Goal: Task Accomplishment & Management: Use online tool/utility

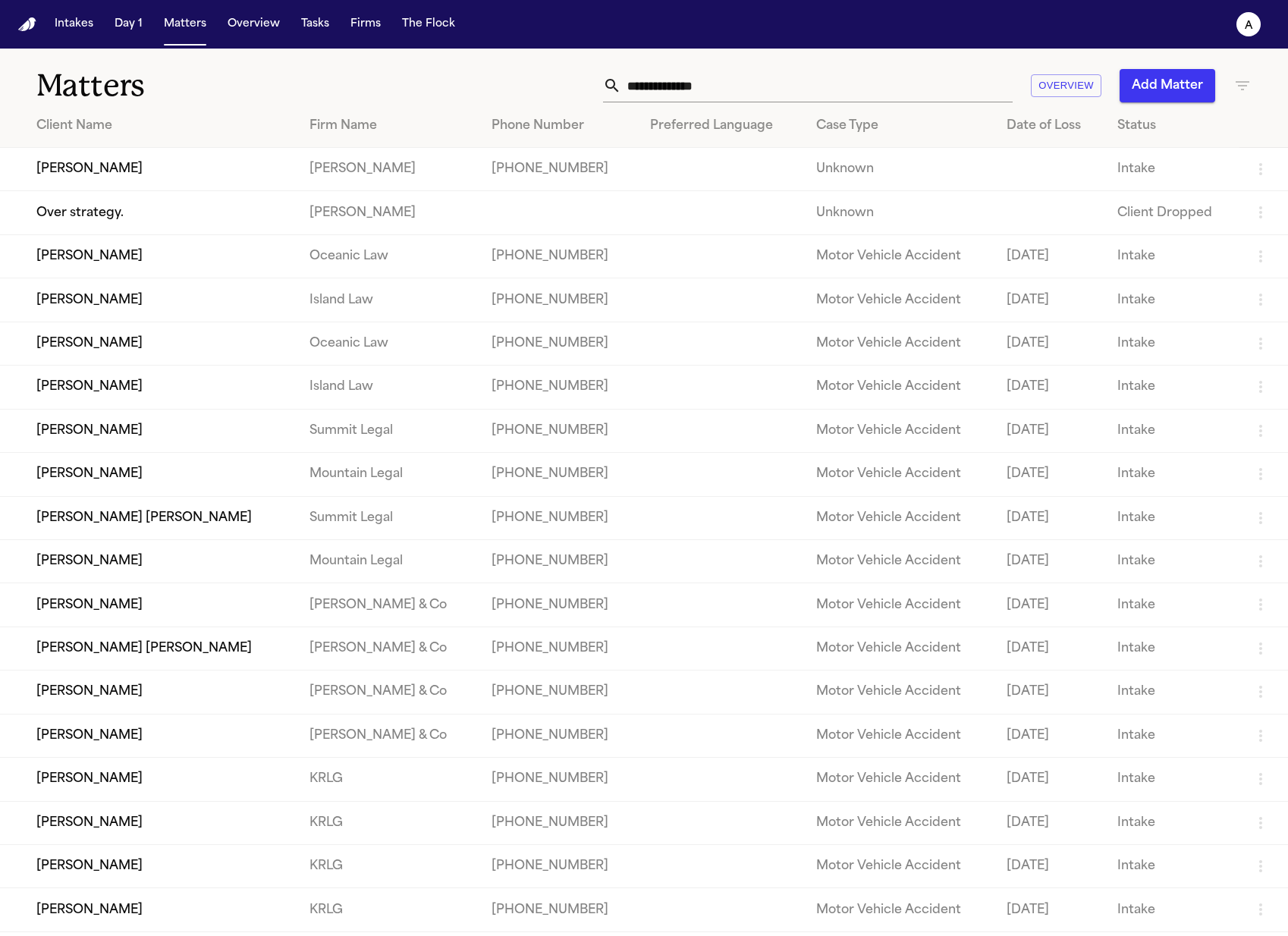
click at [123, 440] on td "[PERSON_NAME]" at bounding box center [148, 430] width 297 height 43
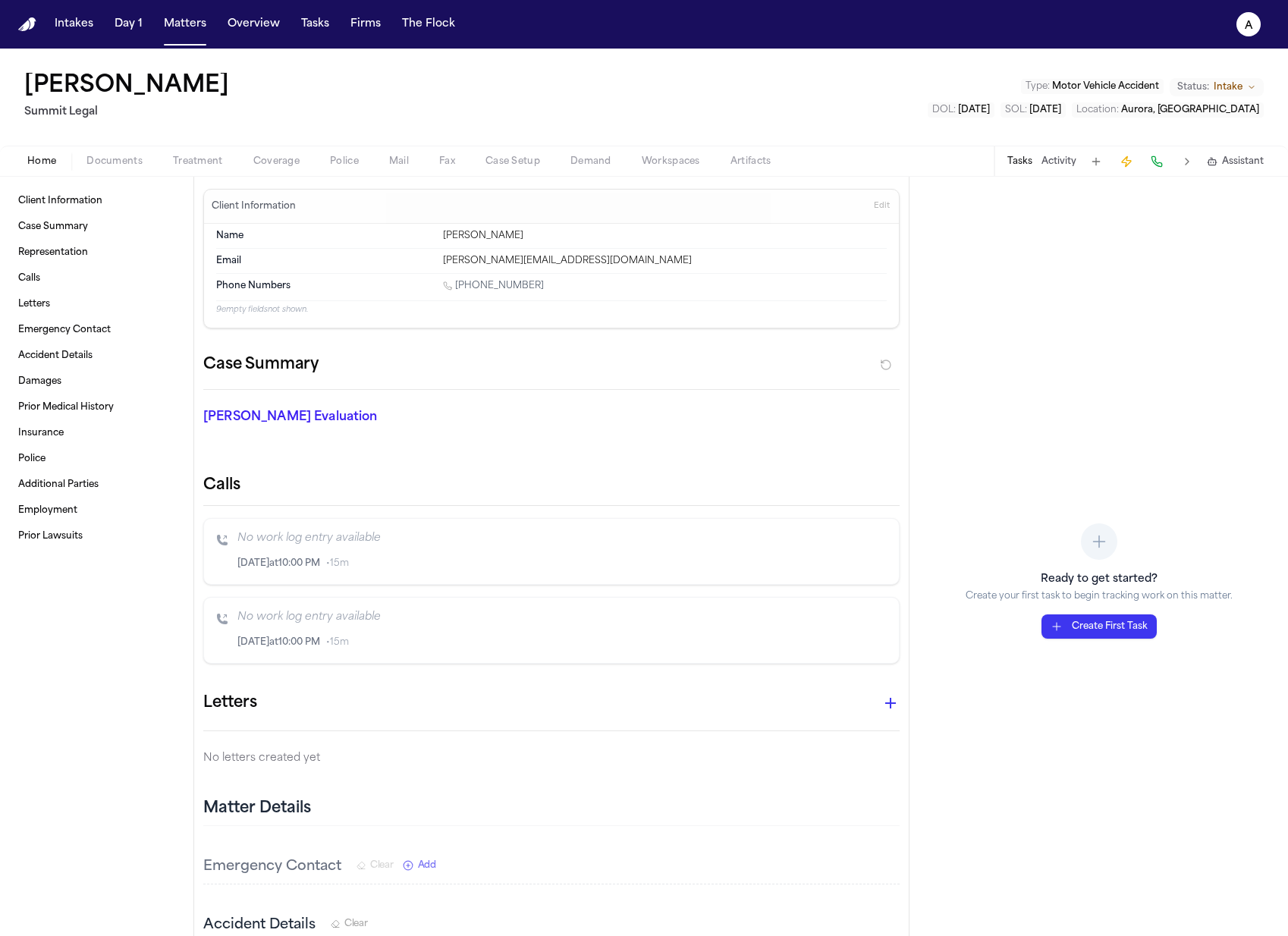
click at [211, 156] on span "Treatment" at bounding box center [198, 161] width 50 height 12
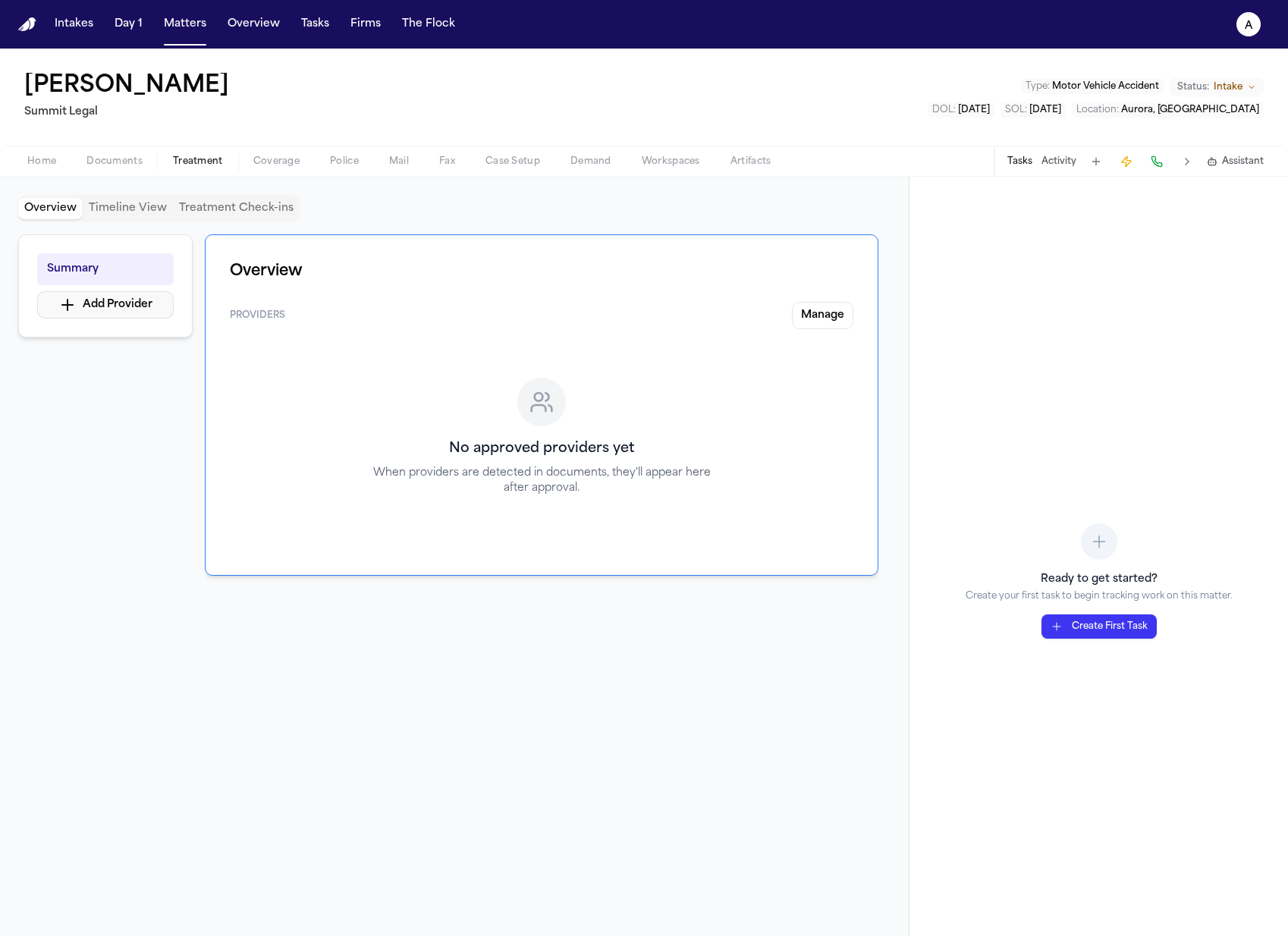
click at [106, 303] on button "Add Provider" at bounding box center [105, 305] width 137 height 28
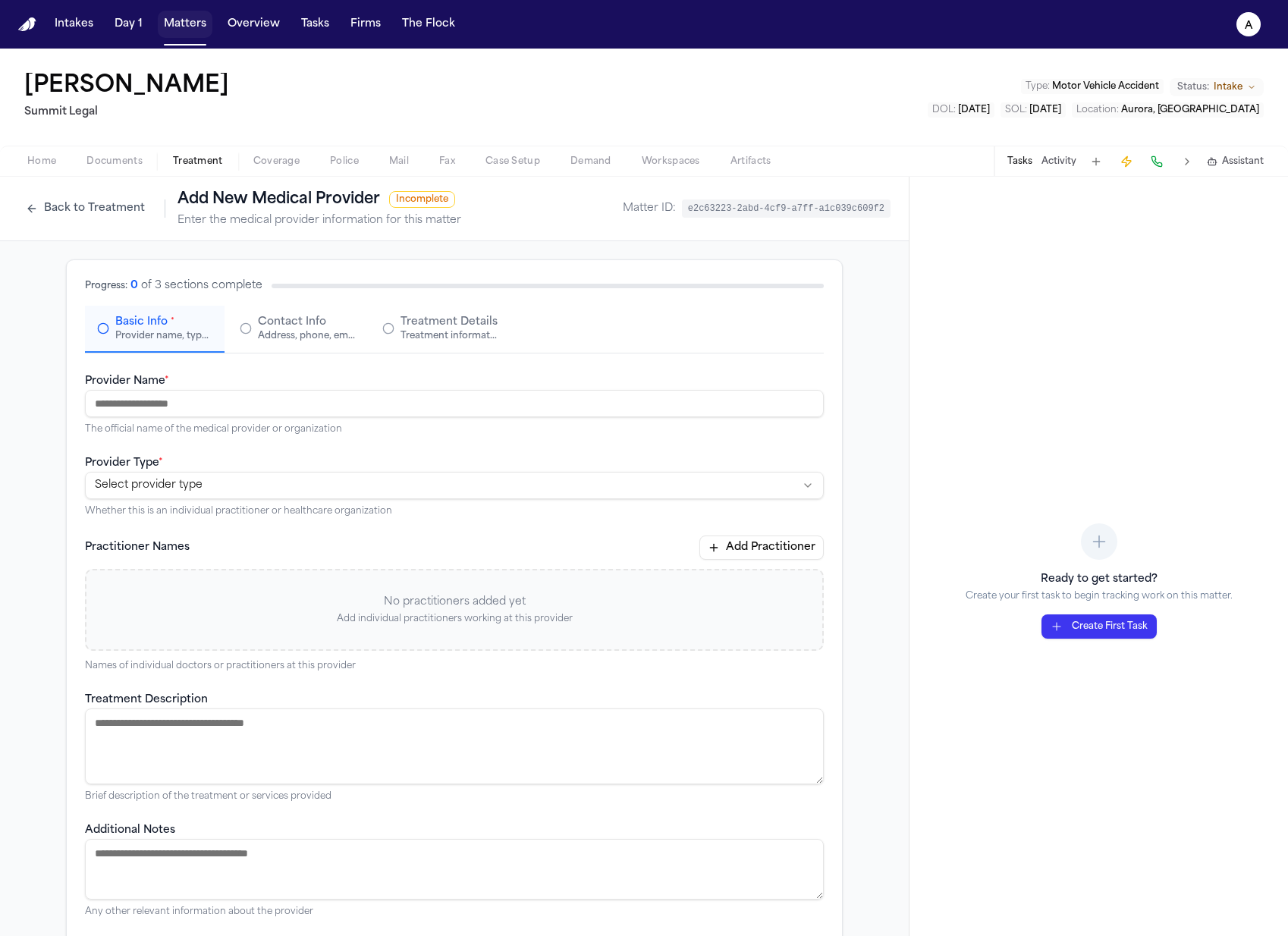
click at [183, 20] on button "Matters" at bounding box center [185, 24] width 54 height 28
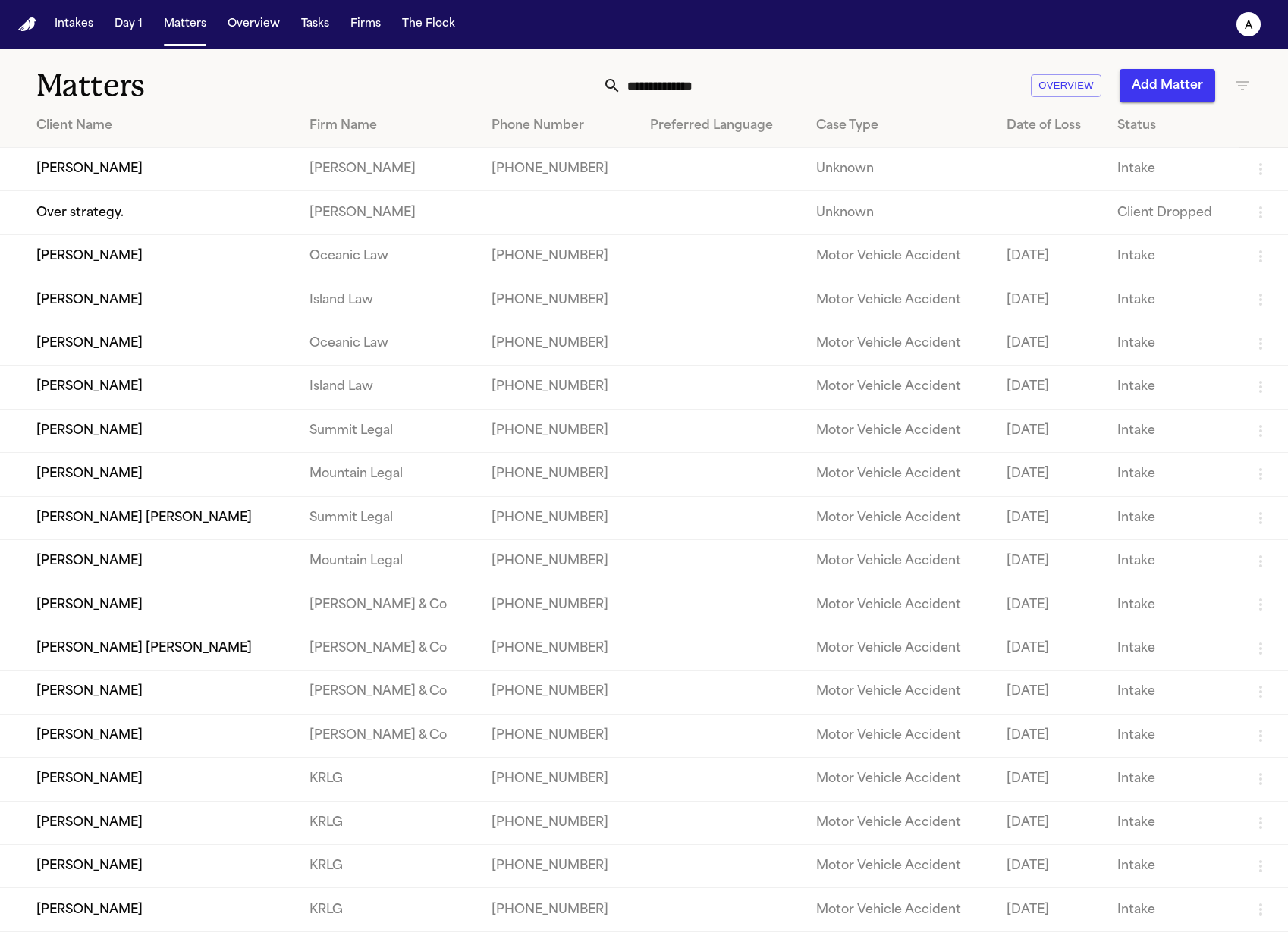
click at [118, 174] on td "[PERSON_NAME]" at bounding box center [148, 169] width 297 height 43
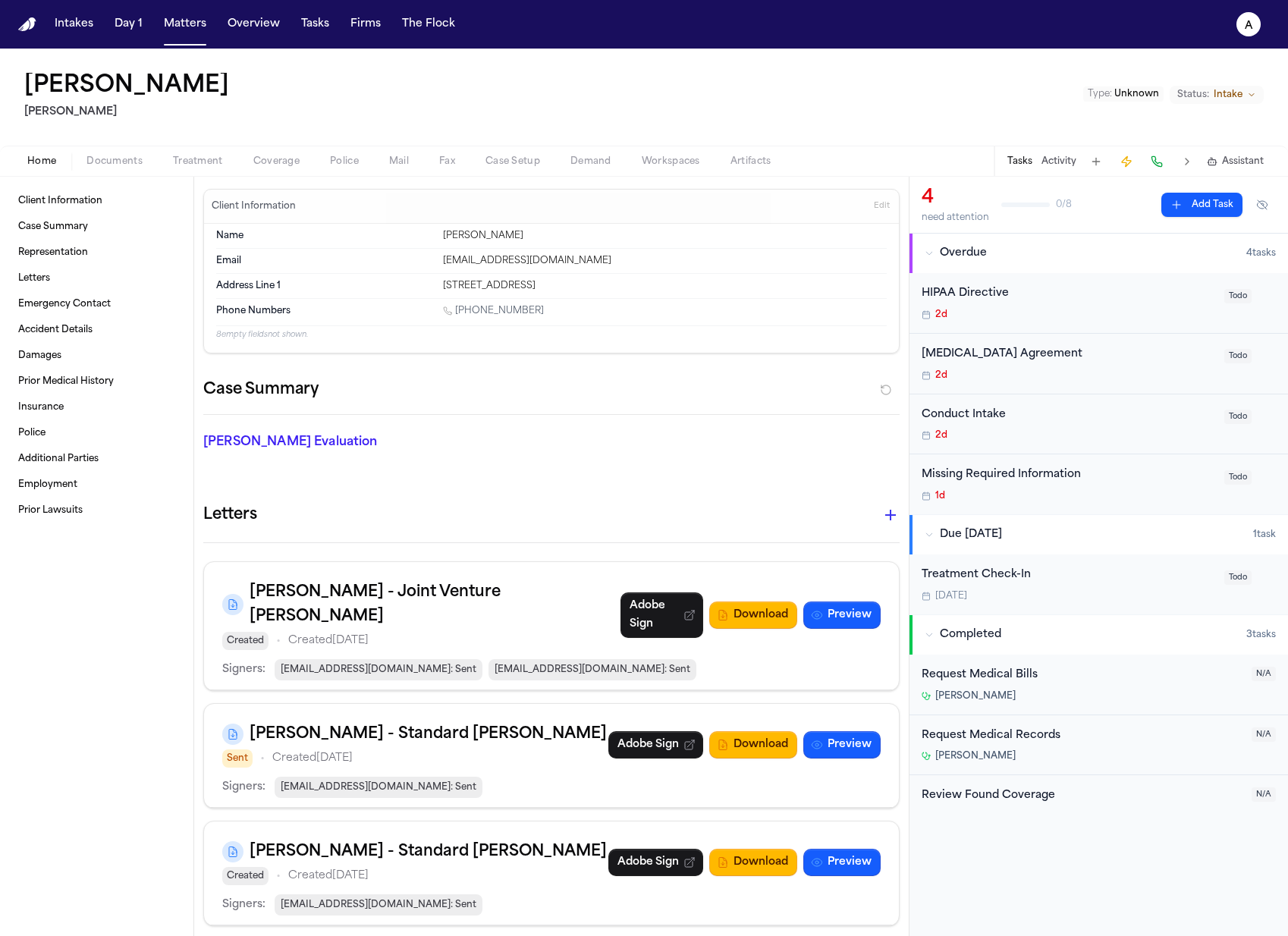
click at [190, 155] on span "Treatment" at bounding box center [198, 161] width 50 height 12
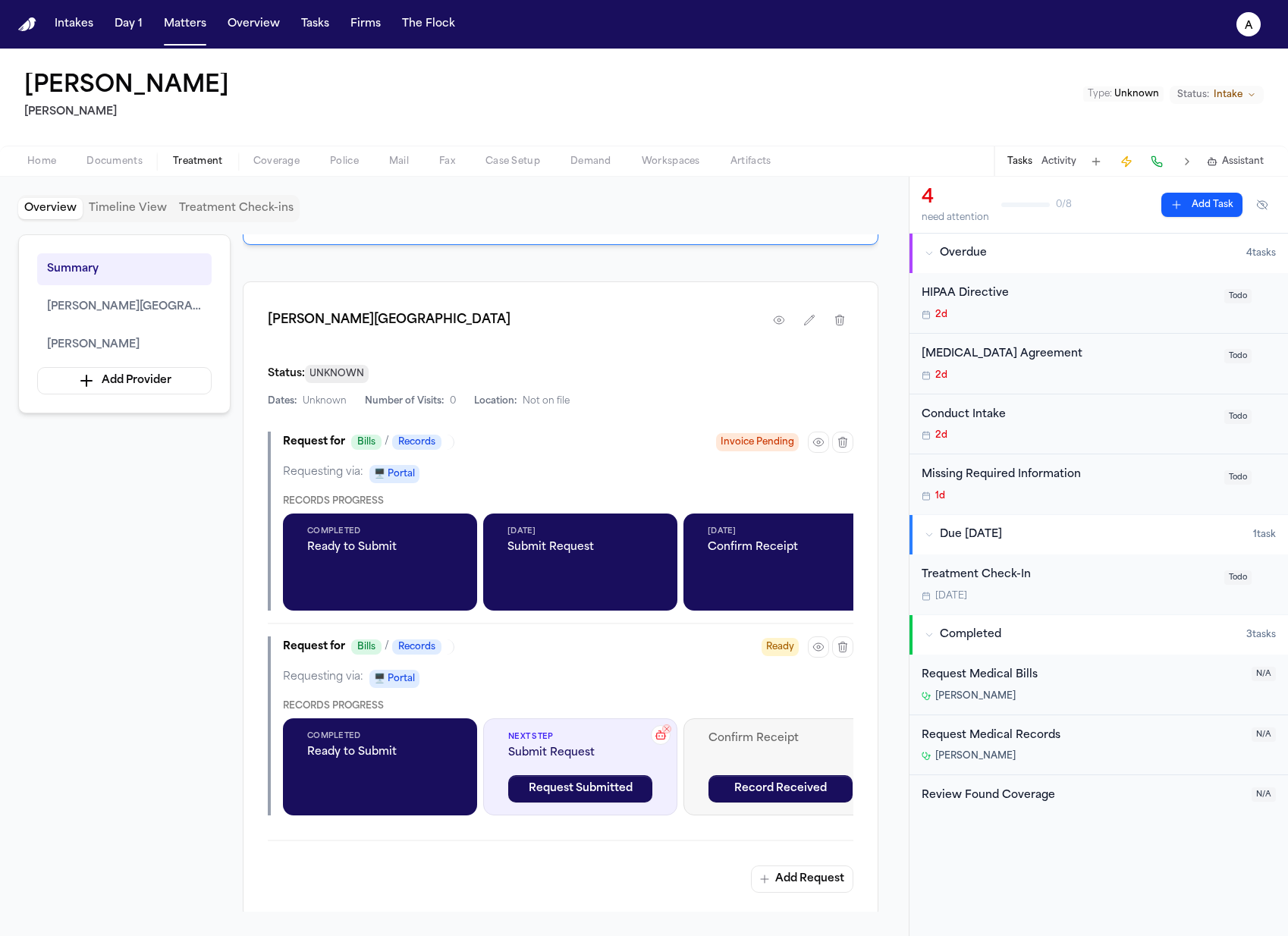
scroll to position [421, 0]
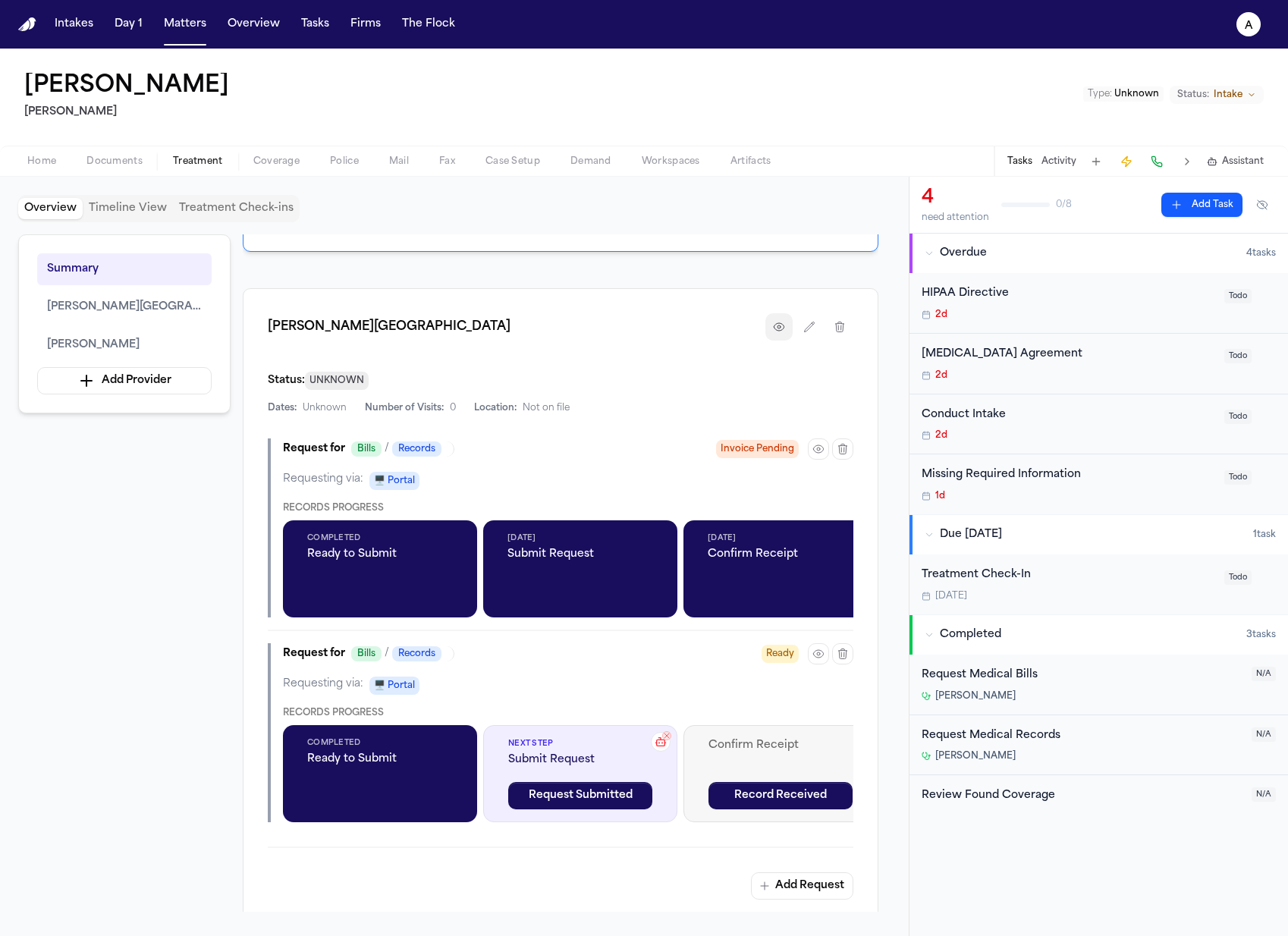
click at [776, 323] on icon "button" at bounding box center [778, 326] width 10 height 7
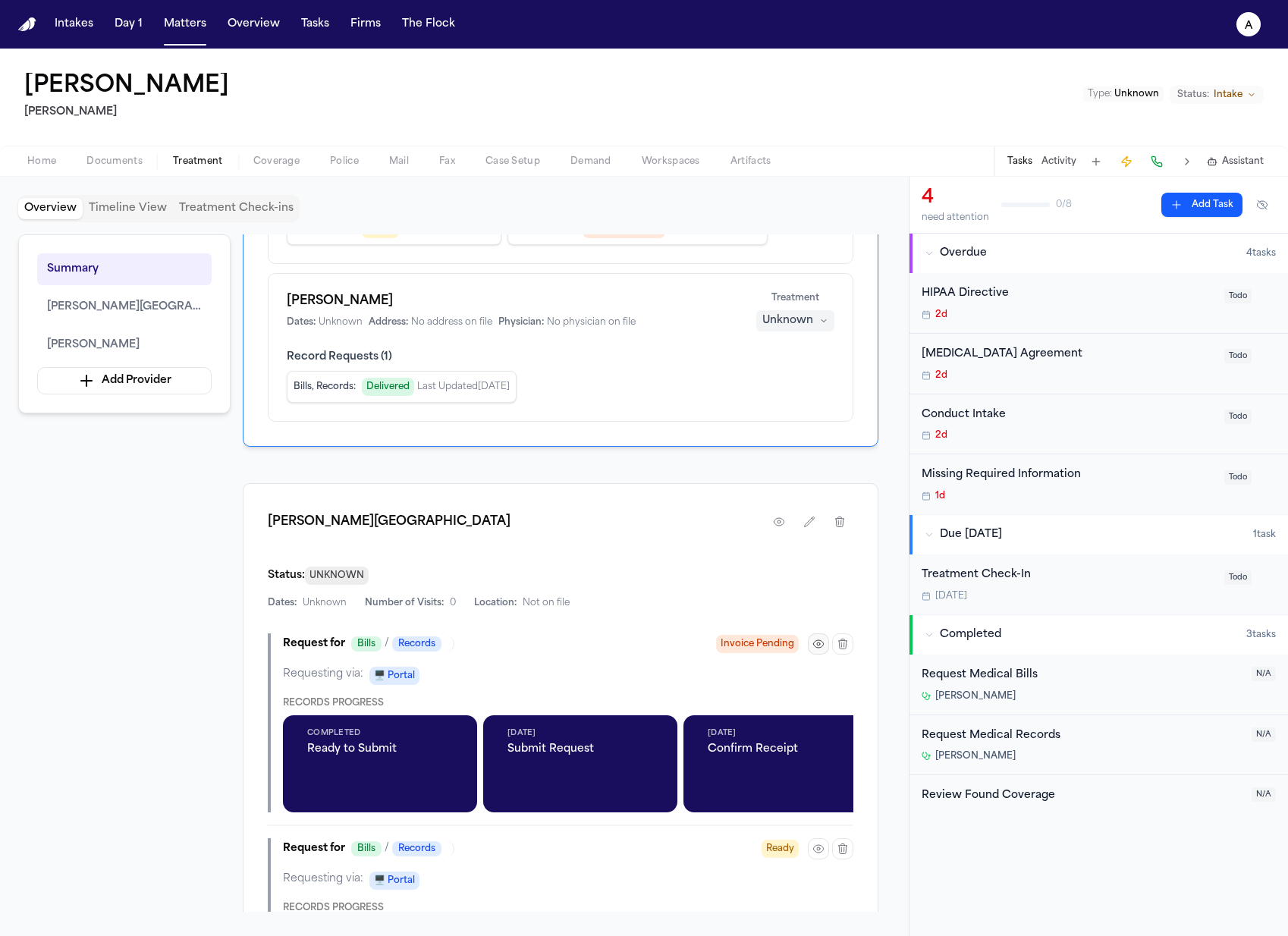
scroll to position [251, 0]
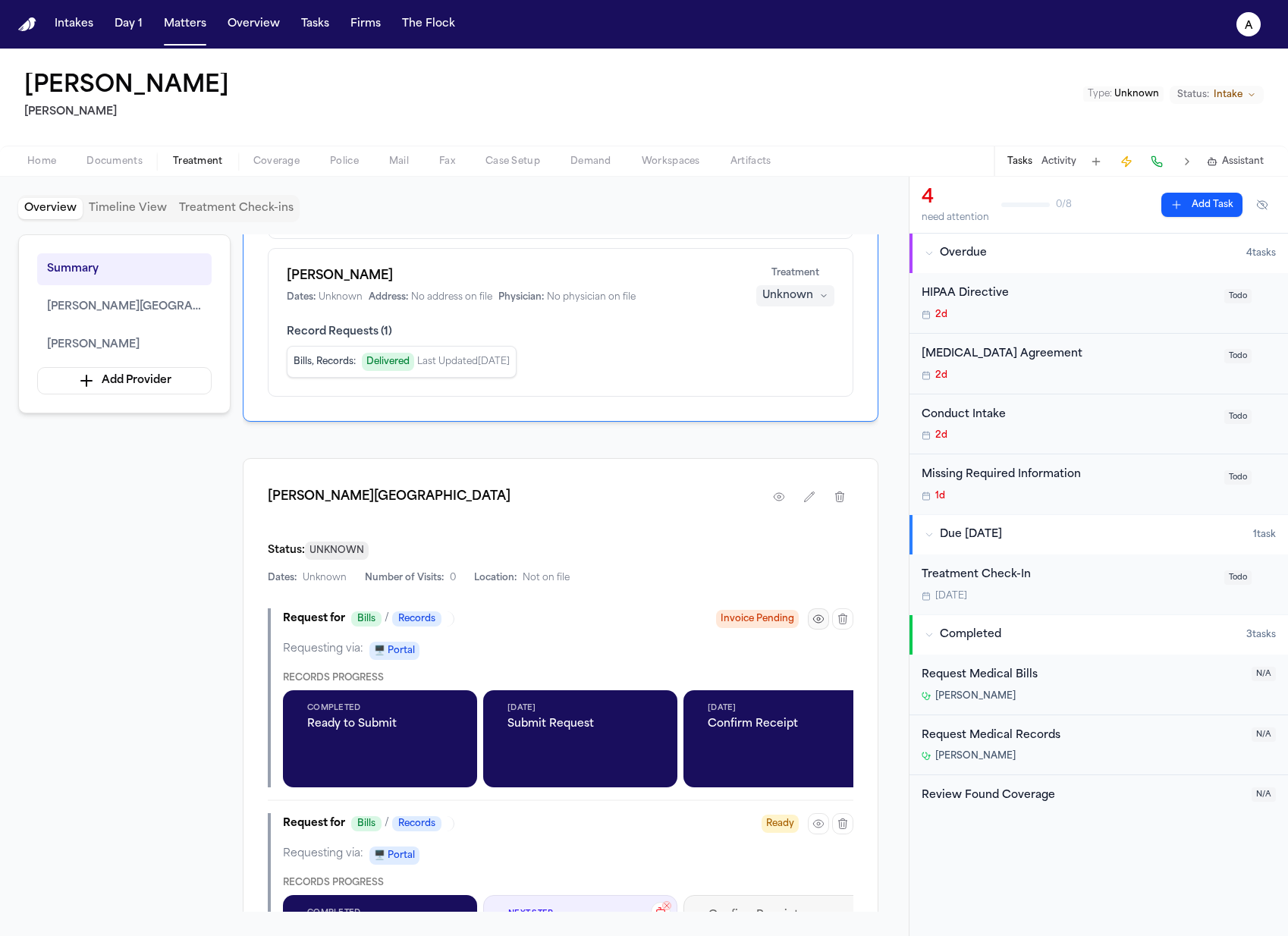
click at [823, 617] on icon "button" at bounding box center [818, 619] width 12 height 12
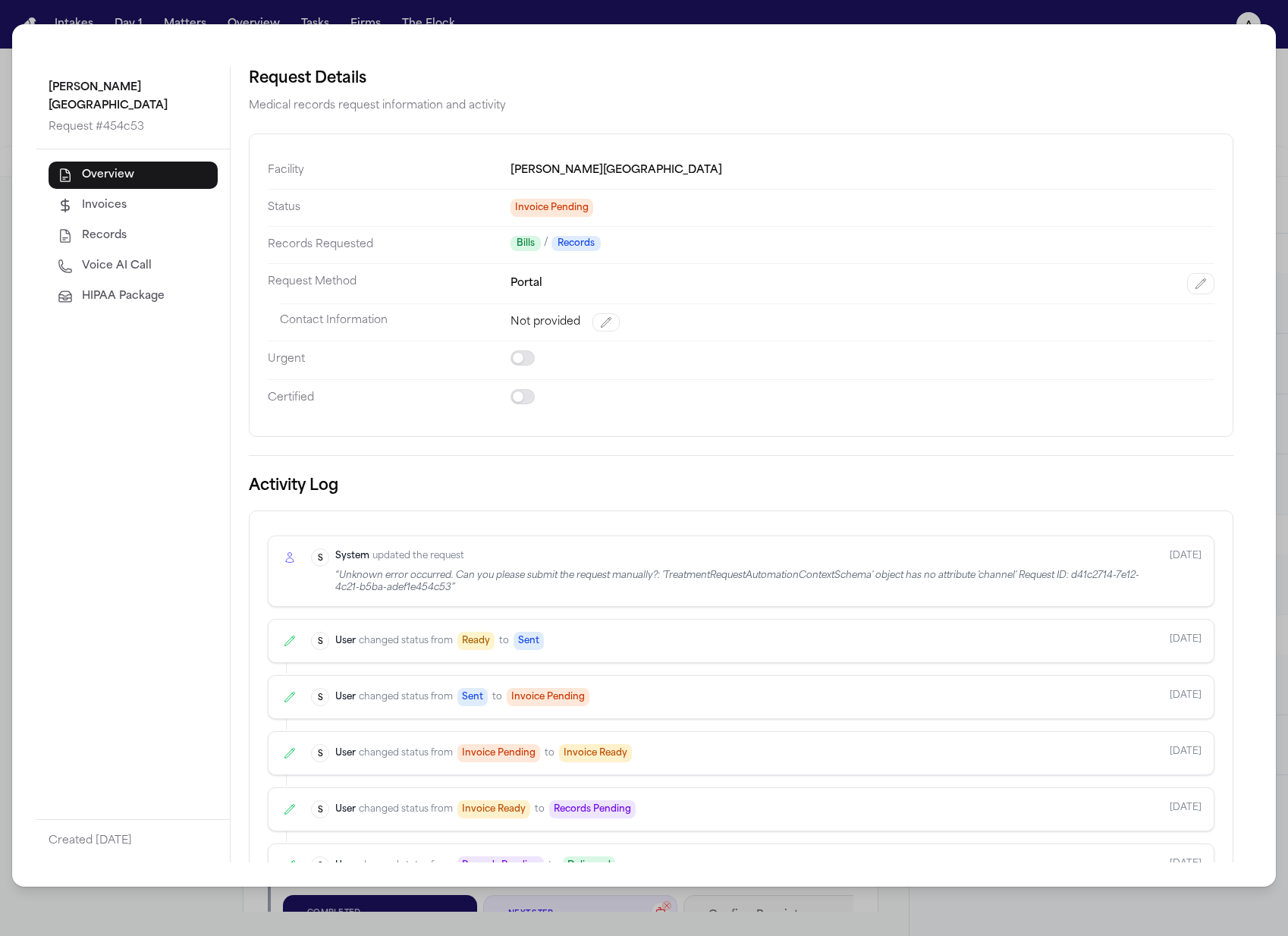
click at [159, 289] on span "HIPAA Package" at bounding box center [123, 296] width 83 height 15
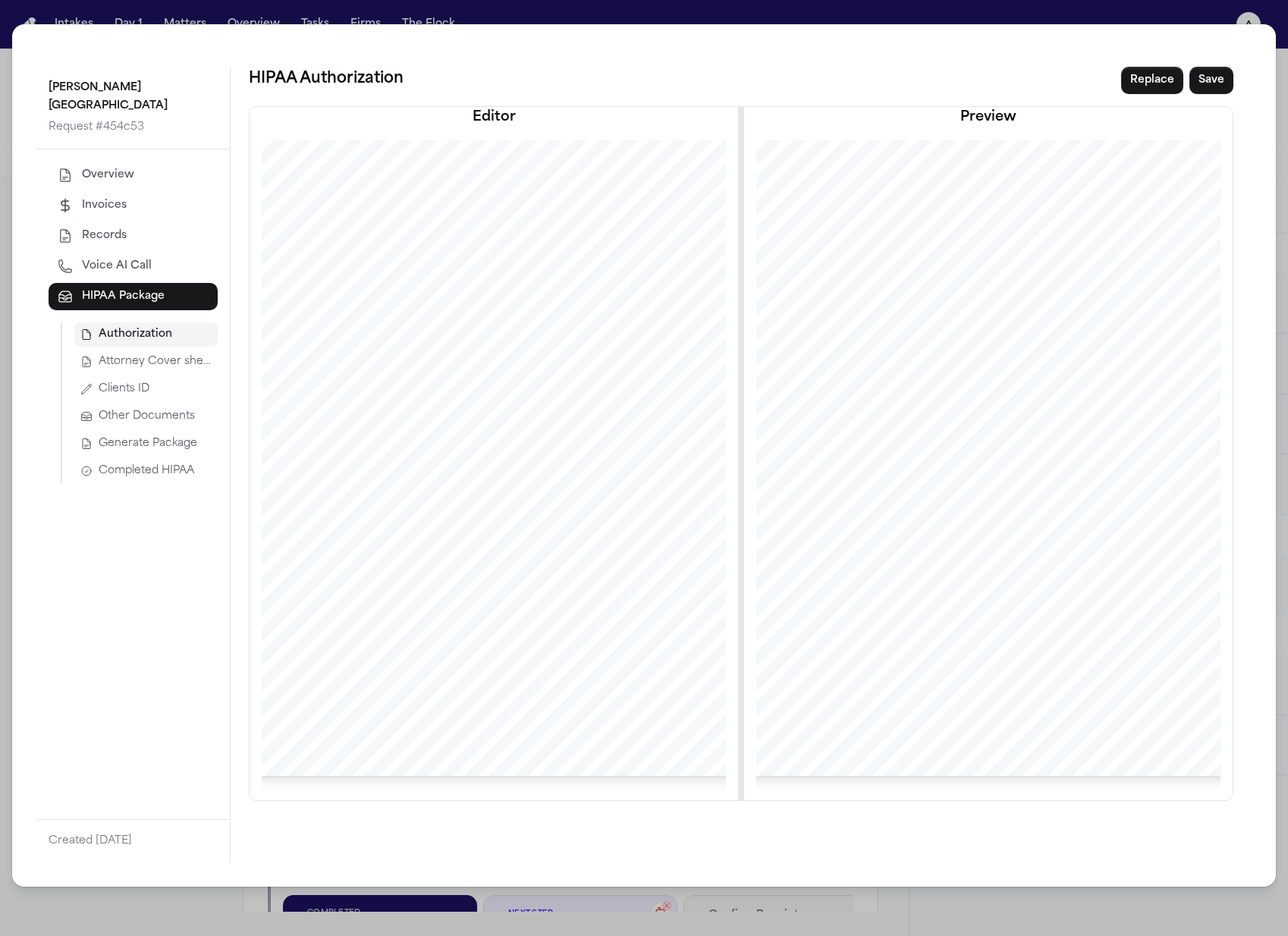
click at [152, 354] on span "Attorney Cover sheet" at bounding box center [155, 361] width 113 height 15
click at [168, 377] on button "Clients ID" at bounding box center [146, 389] width 143 height 24
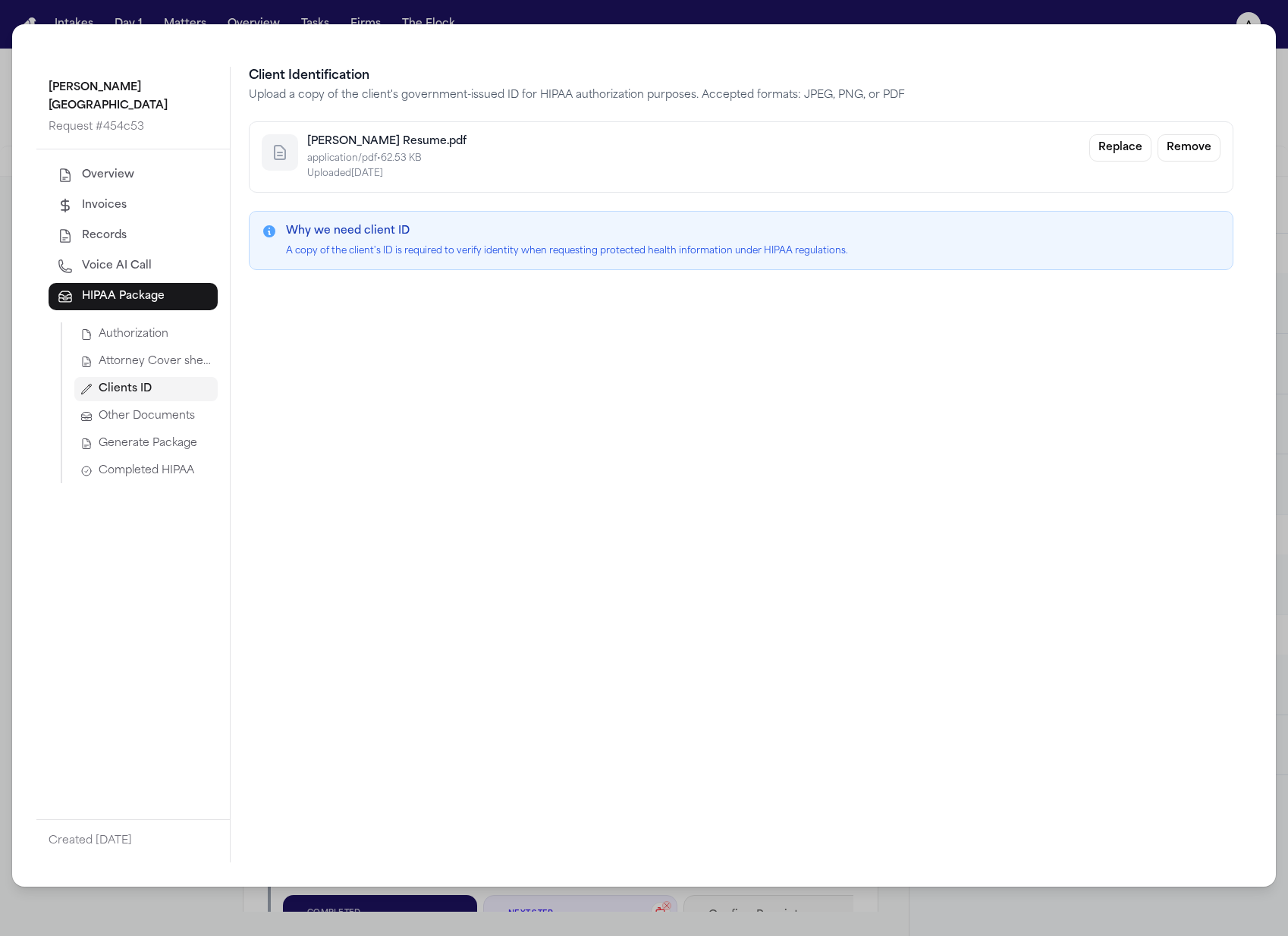
click at [180, 409] on span "Other Documents" at bounding box center [147, 416] width 96 height 15
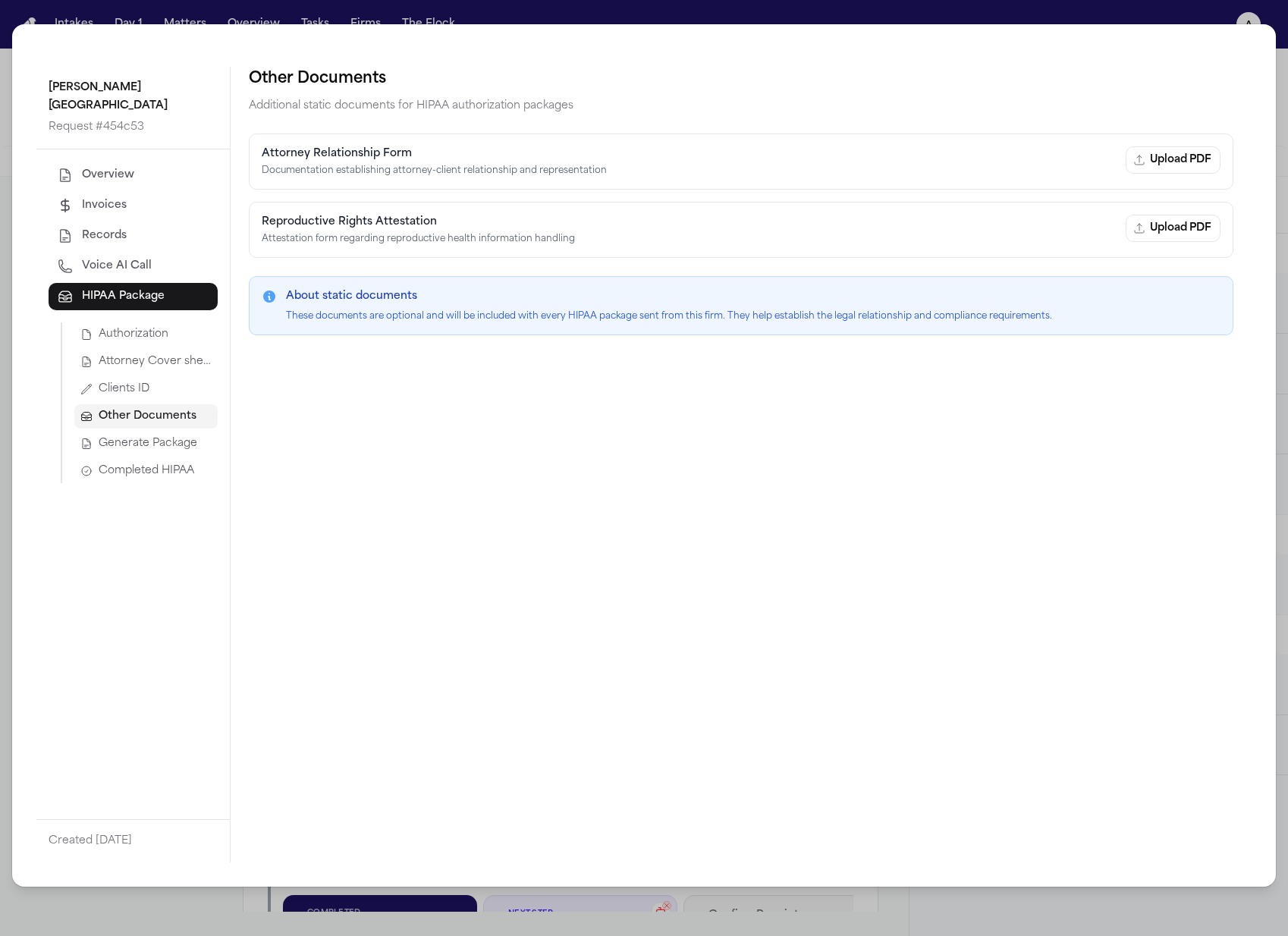
click at [184, 436] on span "Generate Package" at bounding box center [148, 444] width 99 height 15
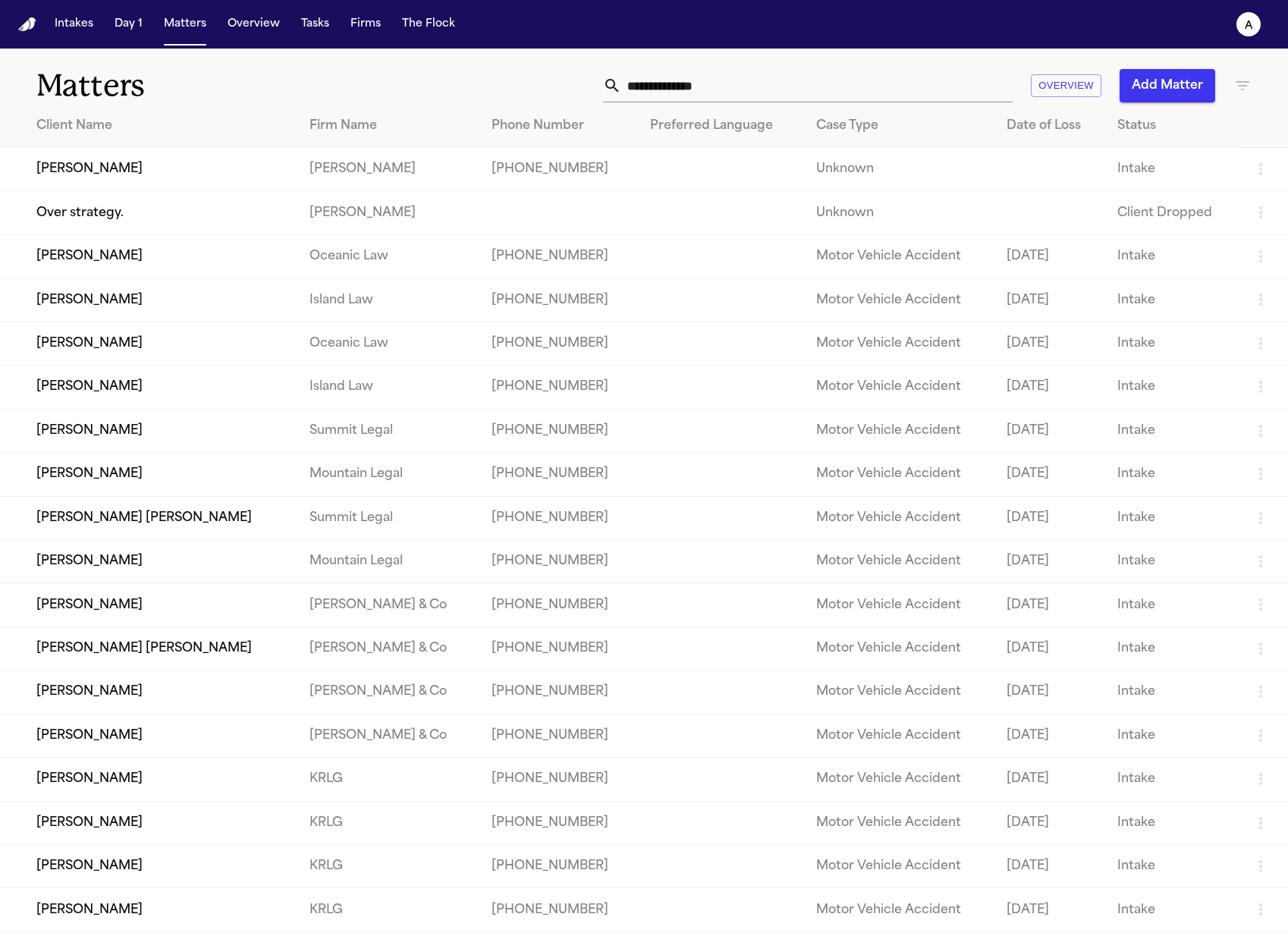
click at [117, 176] on td "[PERSON_NAME]" at bounding box center [148, 169] width 297 height 43
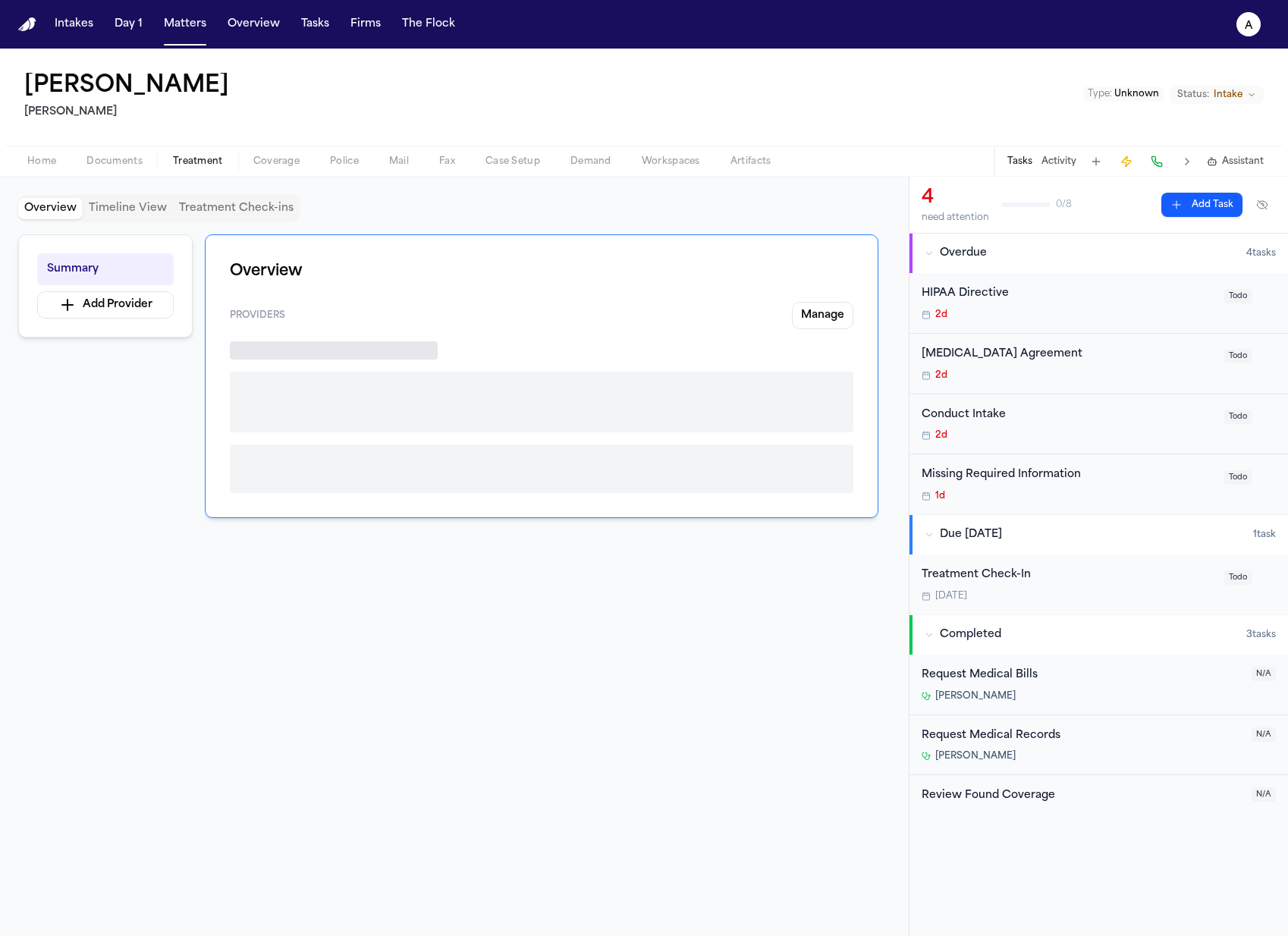
click at [194, 159] on span "Treatment" at bounding box center [198, 161] width 50 height 12
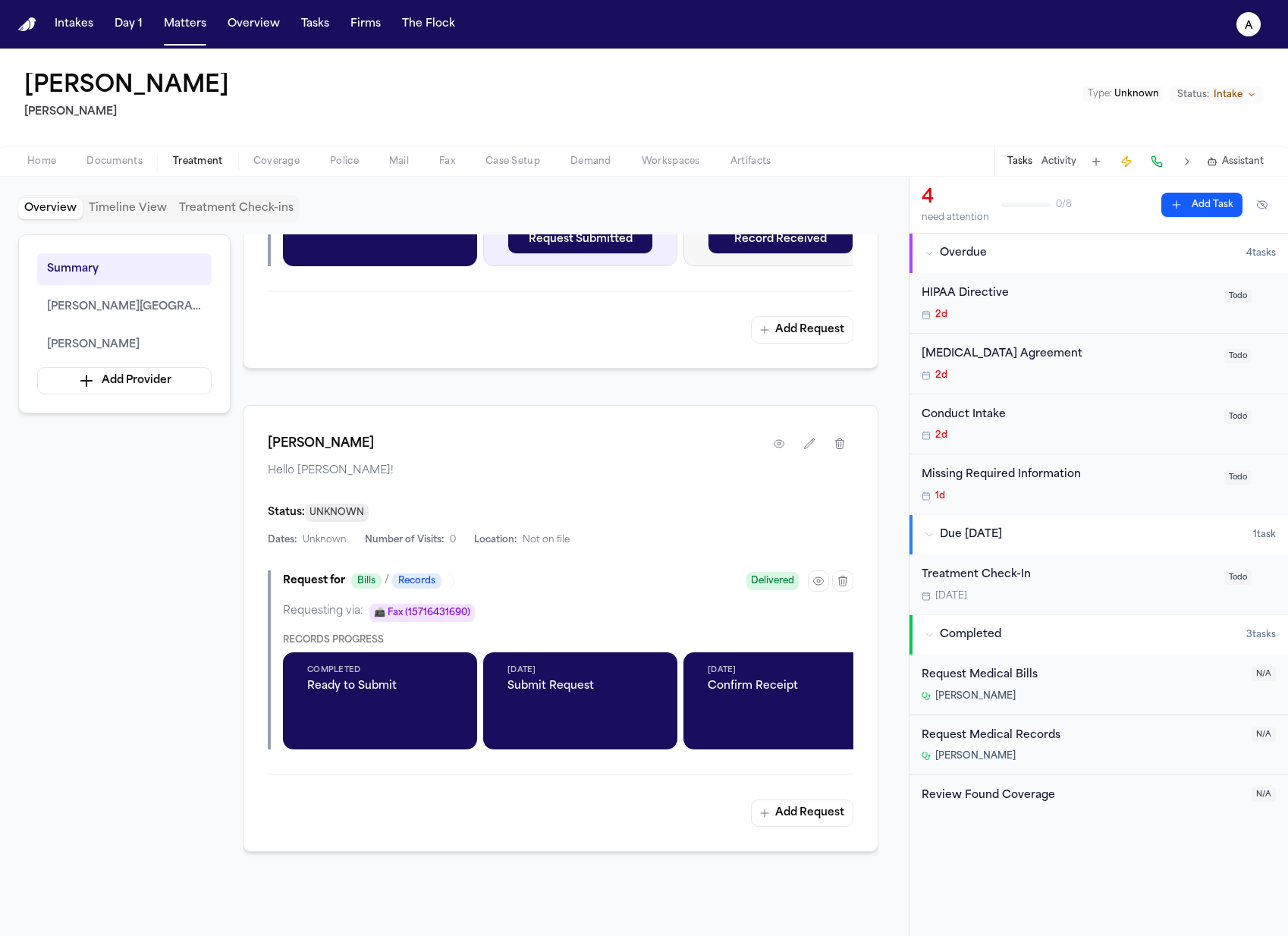
scroll to position [947, 0]
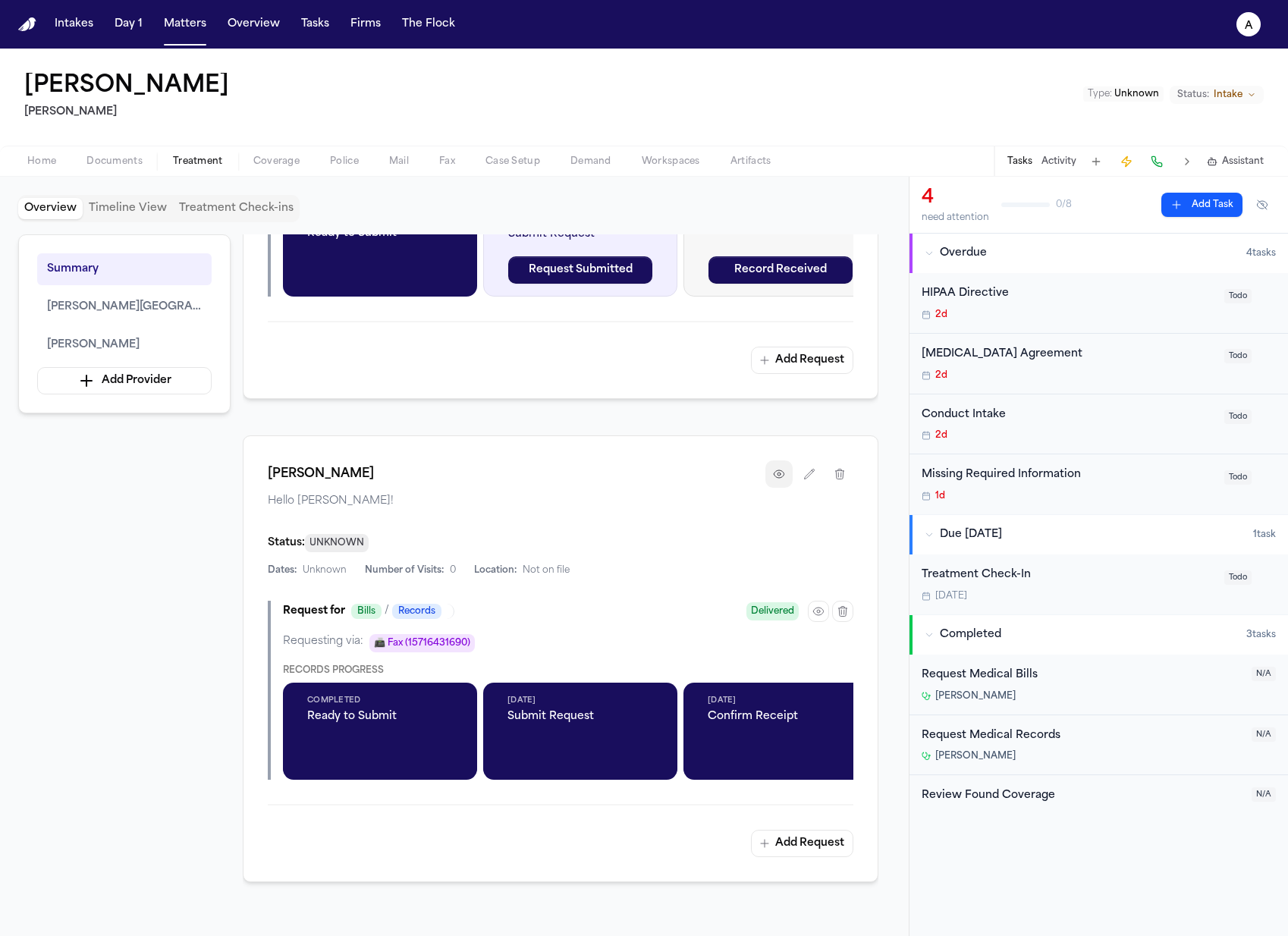
click at [780, 468] on icon "button" at bounding box center [779, 474] width 12 height 12
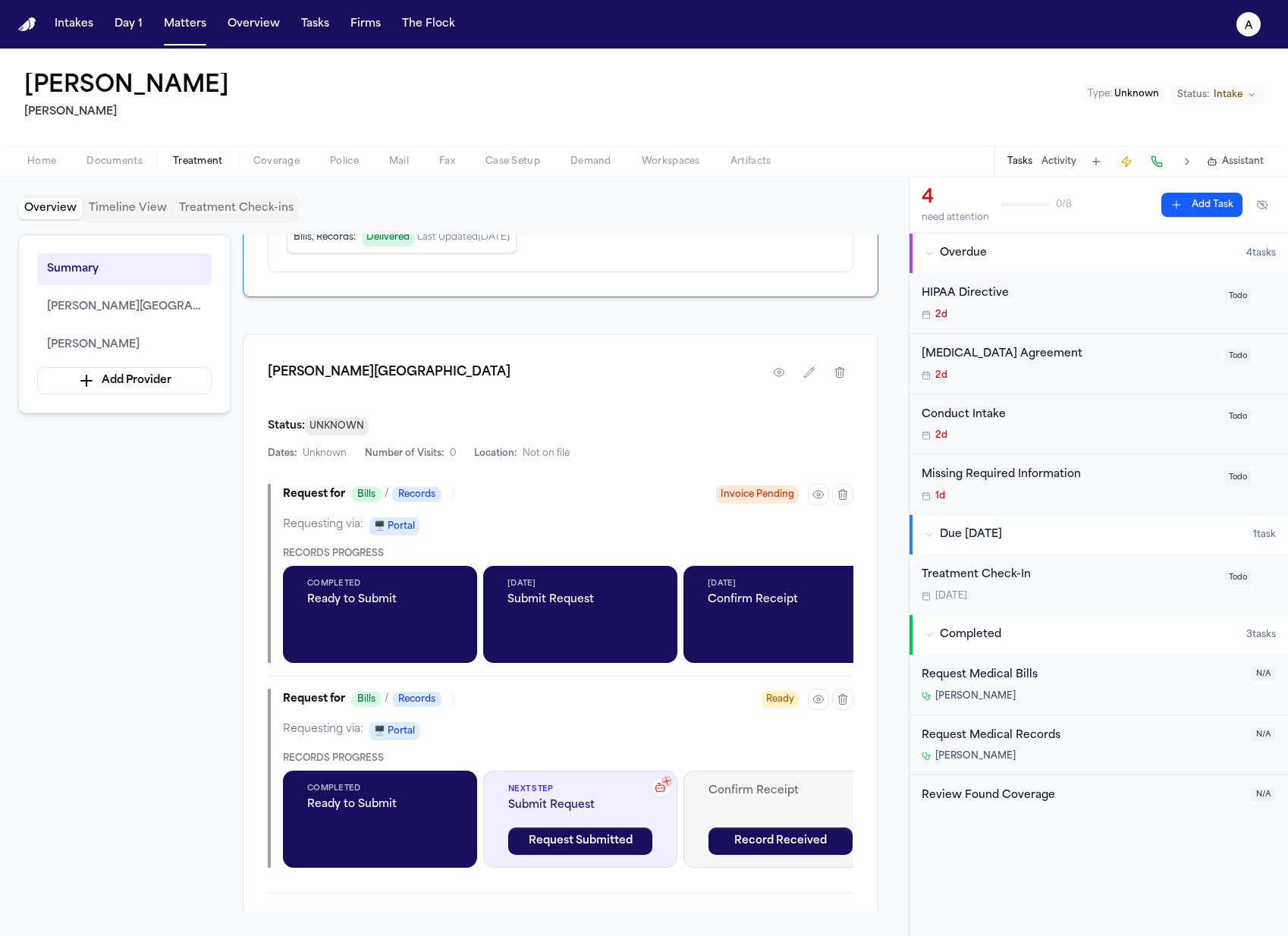
scroll to position [531, 0]
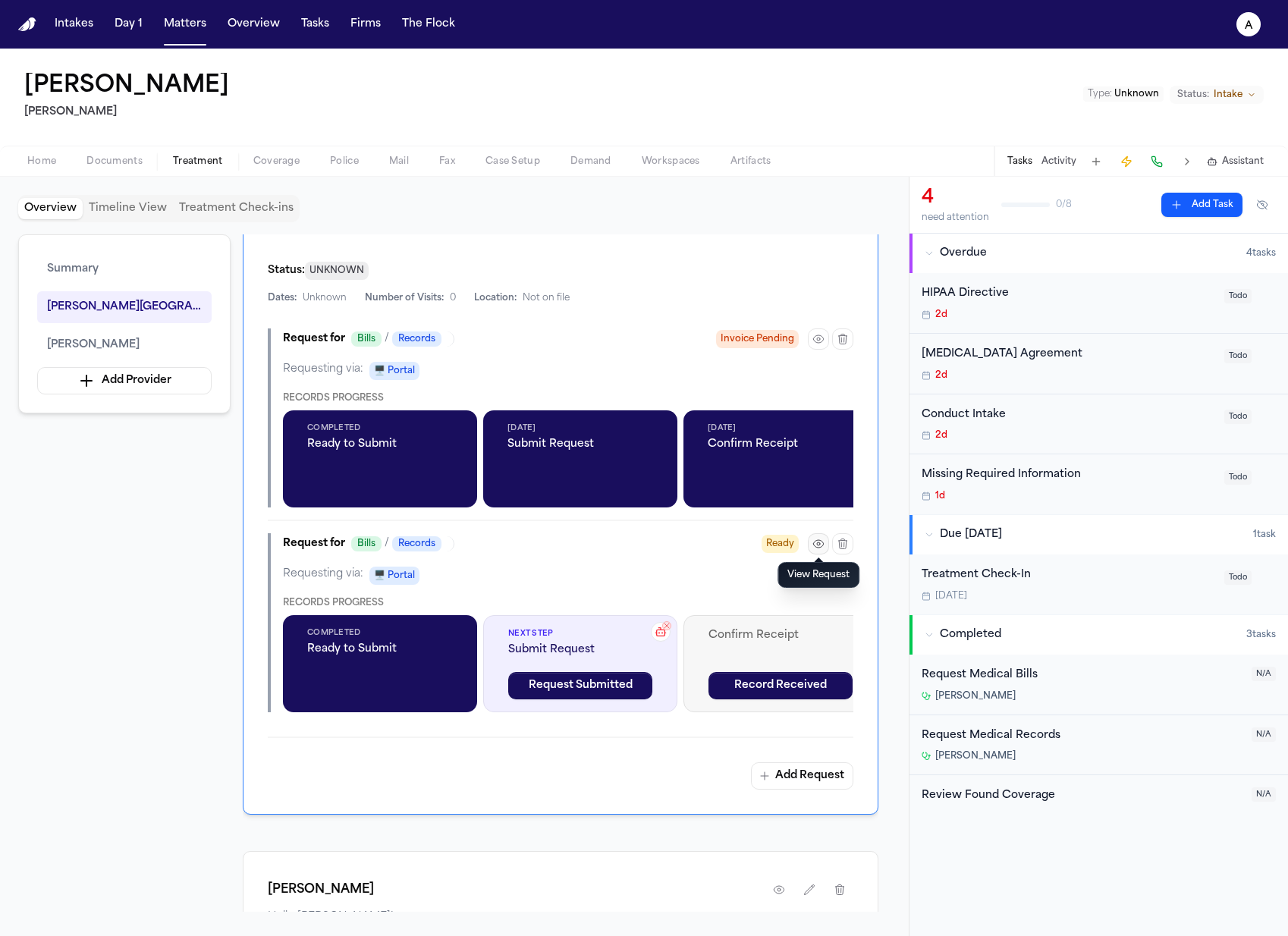
click at [822, 543] on icon "button" at bounding box center [818, 543] width 10 height 7
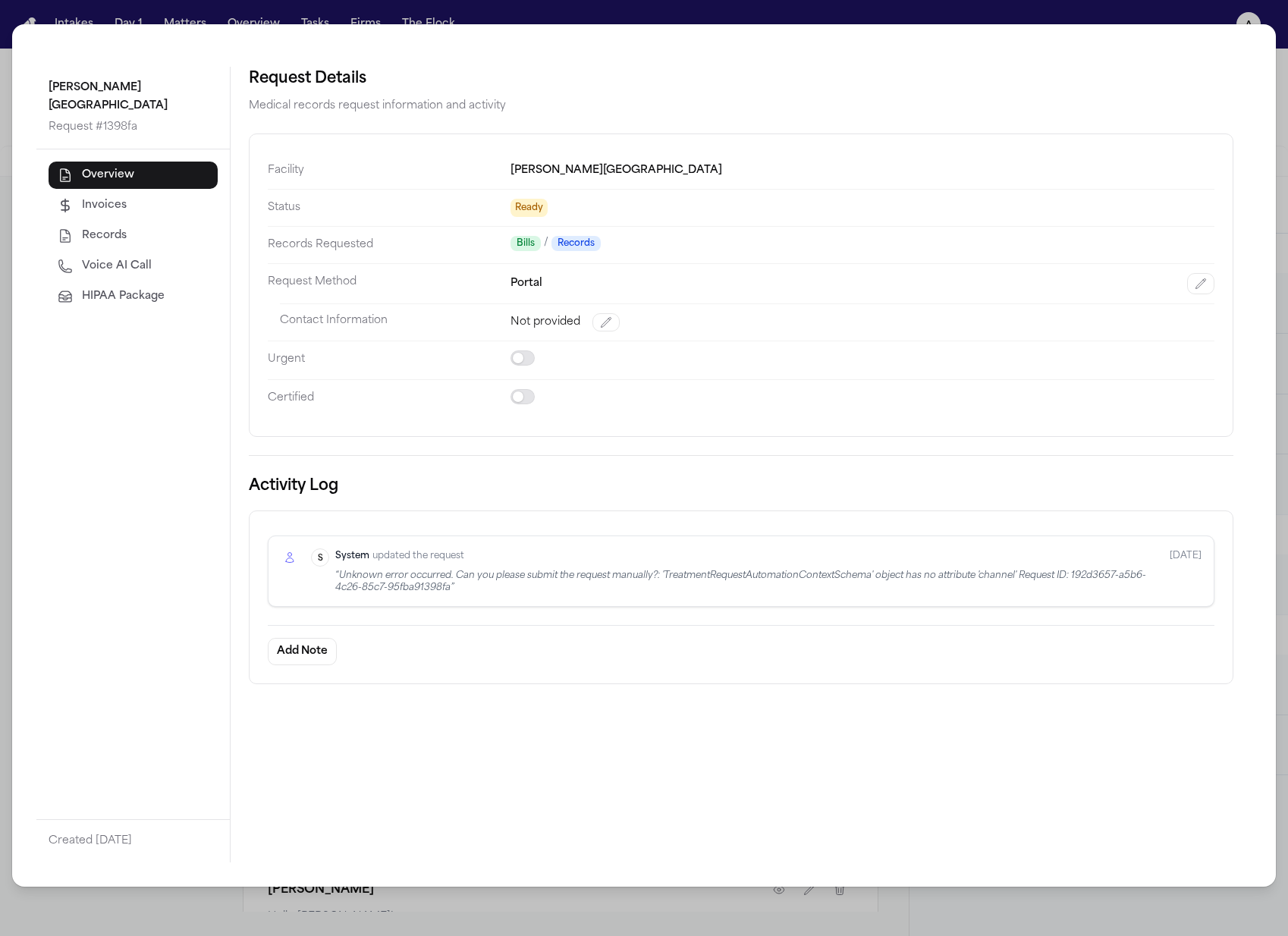
click at [153, 289] on span "HIPAA Package" at bounding box center [123, 296] width 83 height 15
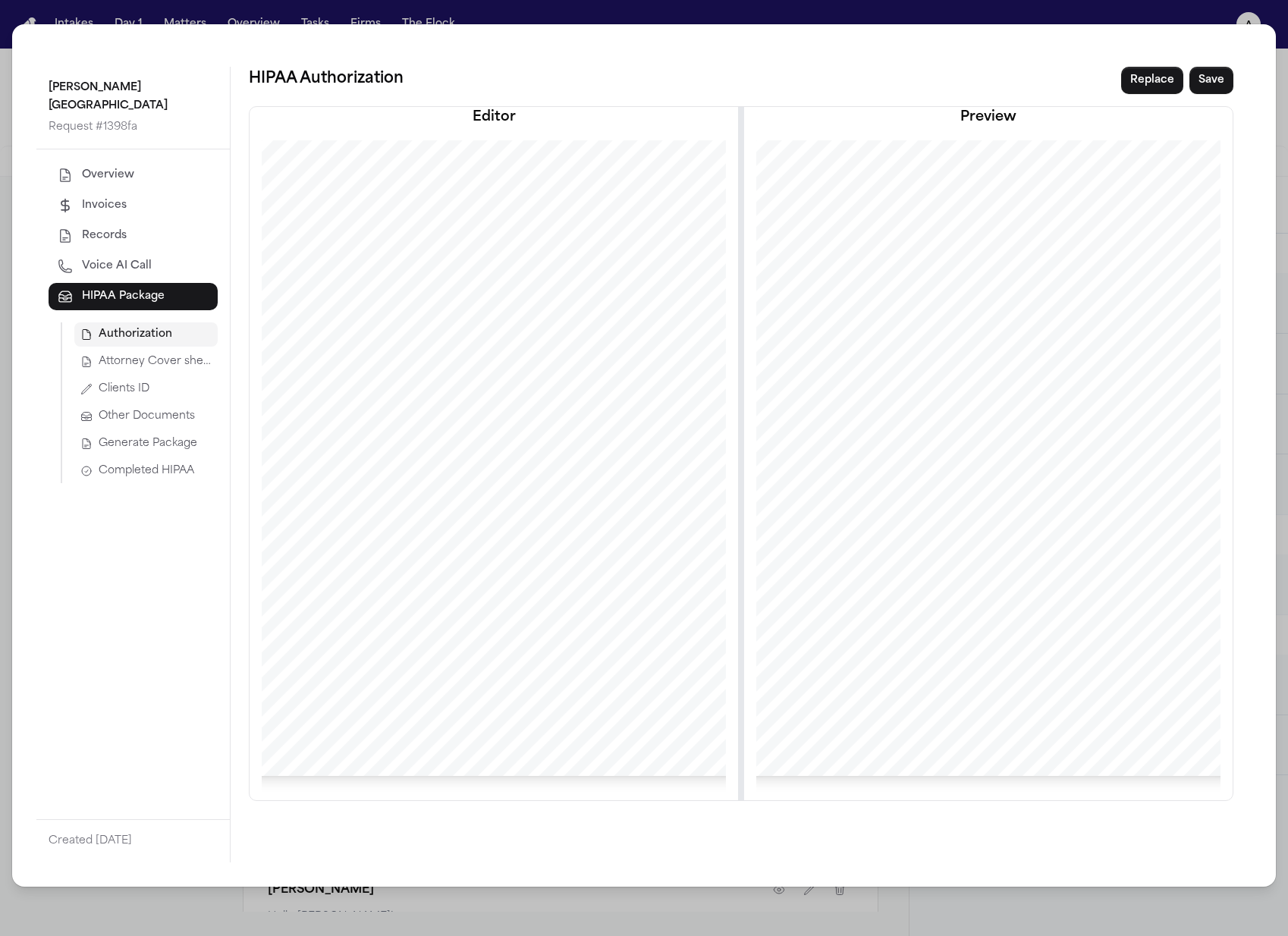
click at [178, 436] on span "Generate Package" at bounding box center [148, 444] width 99 height 15
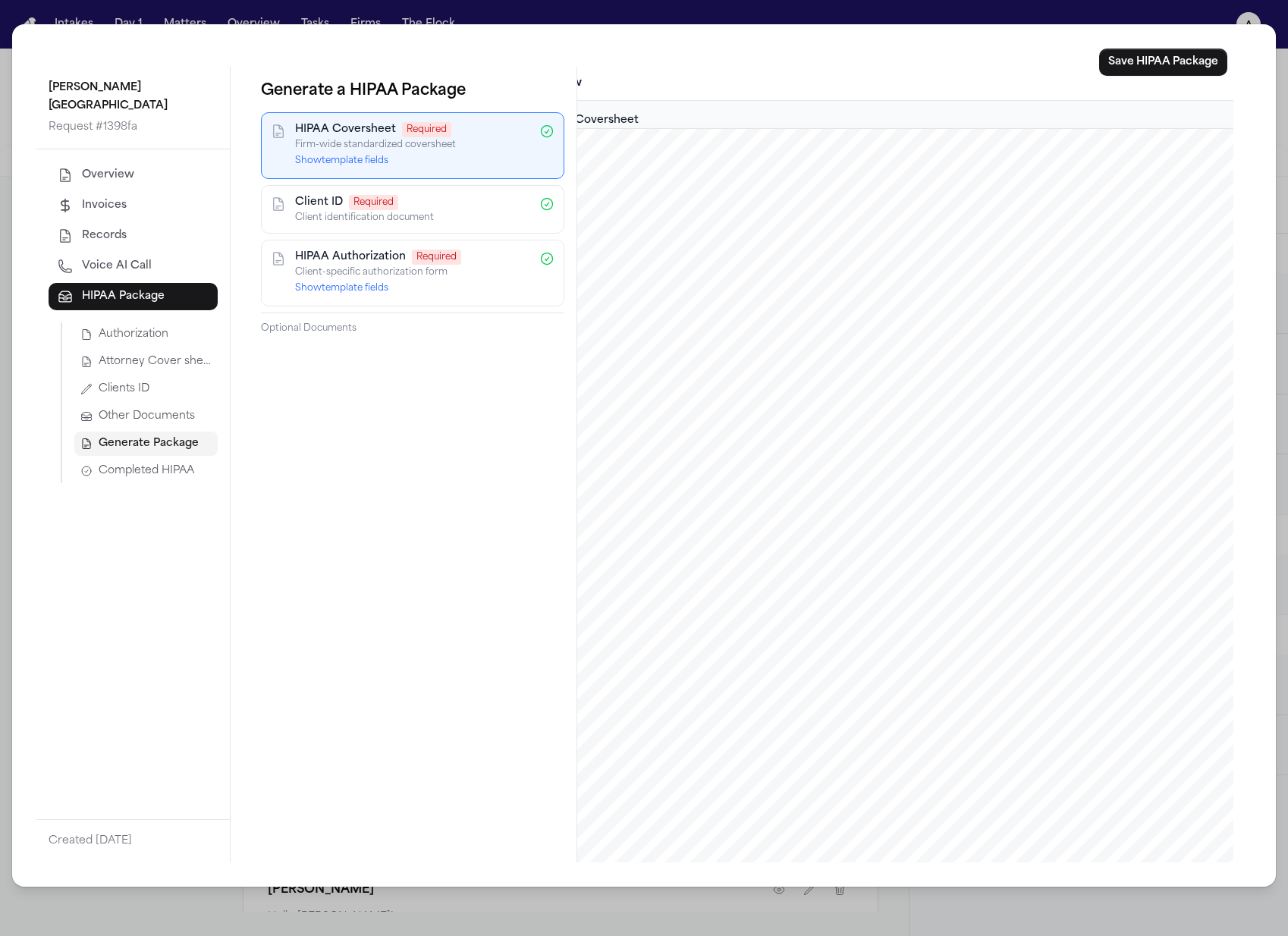
click at [475, 256] on div "HIPAA Authorization Required" at bounding box center [412, 257] width 235 height 15
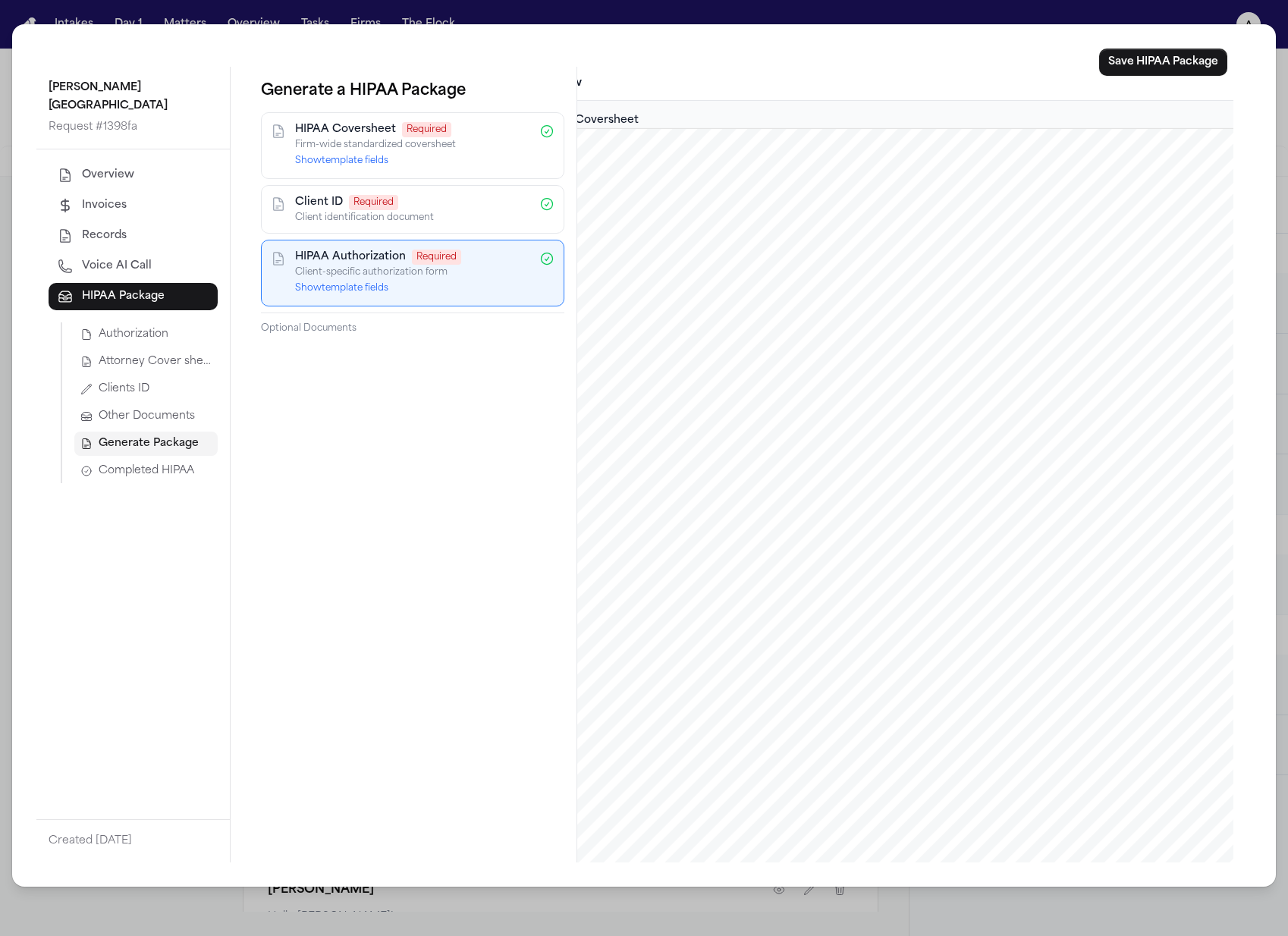
click at [479, 212] on p "Client identification document" at bounding box center [412, 217] width 235 height 12
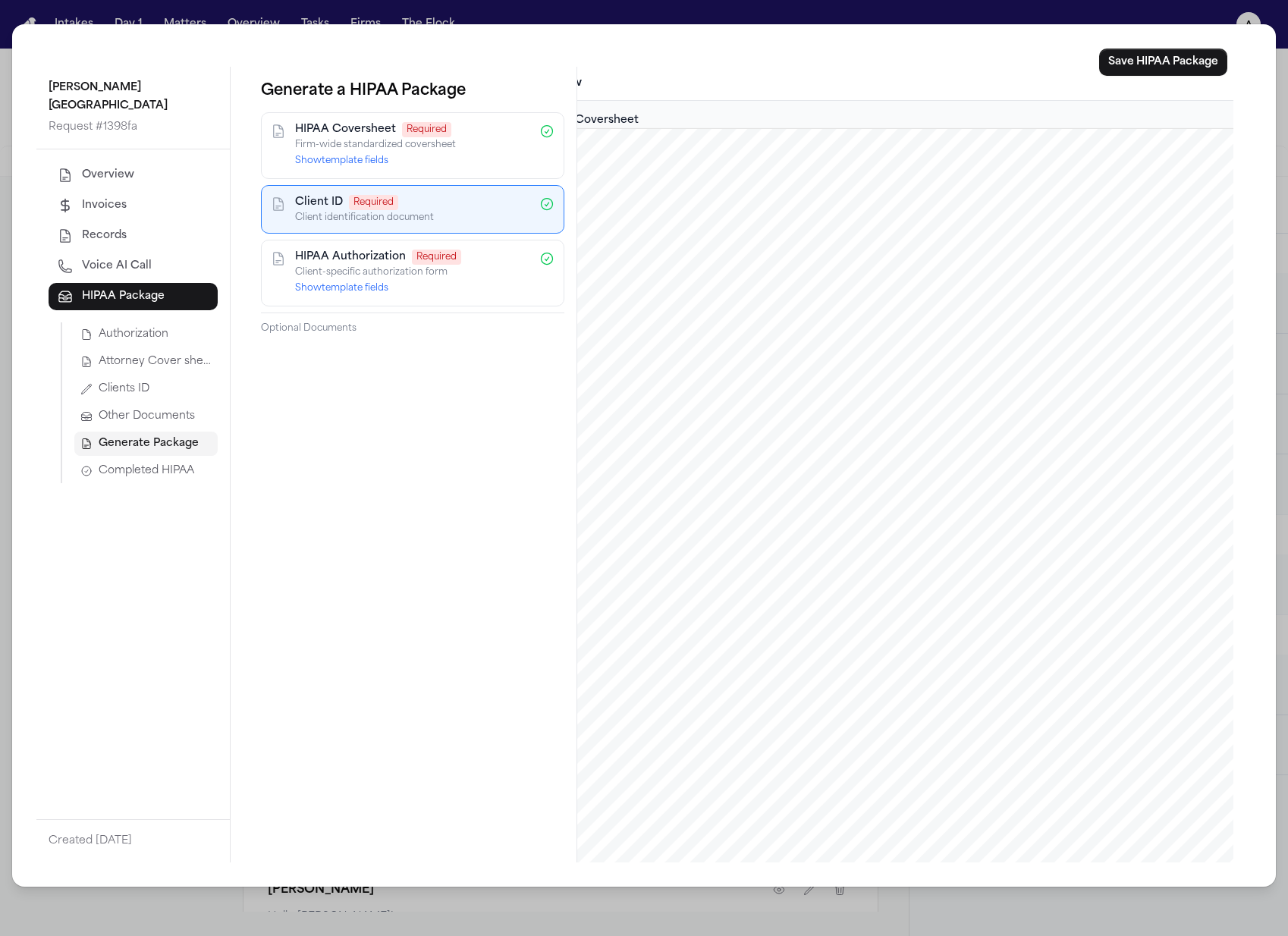
click at [104, 463] on span "Completed HIPAA" at bounding box center [147, 470] width 96 height 15
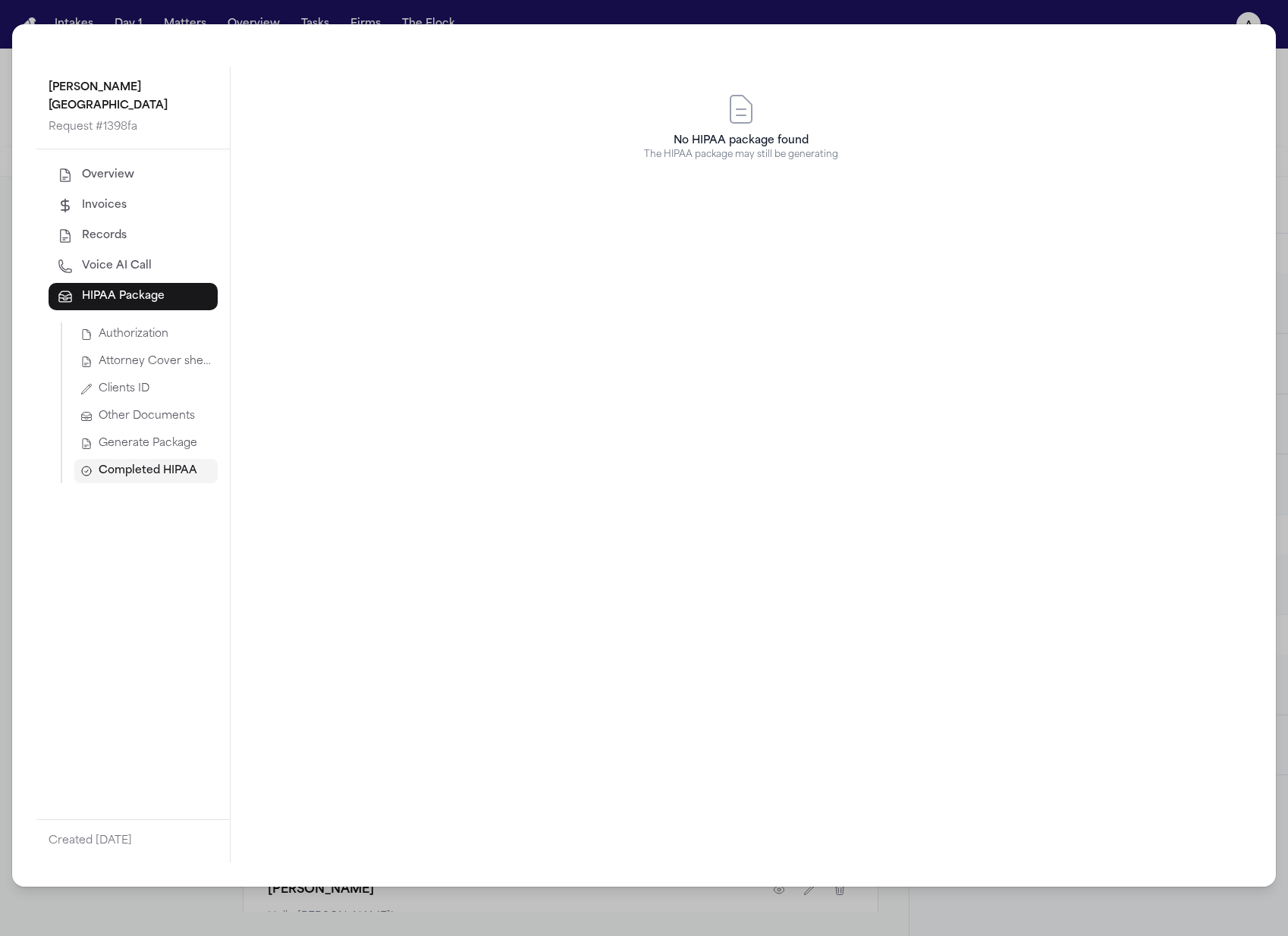
click at [130, 432] on button "Generate Package" at bounding box center [146, 444] width 143 height 24
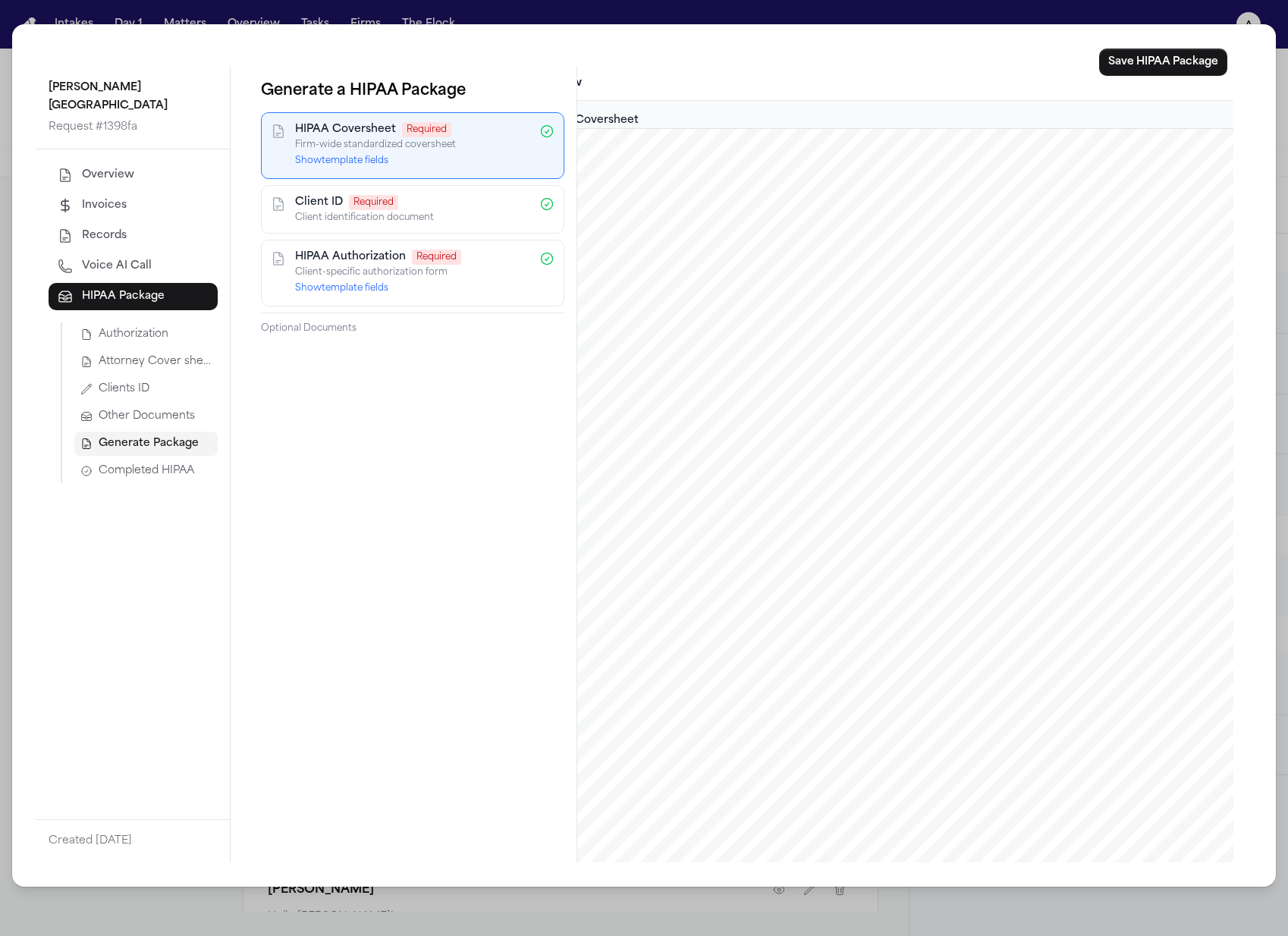
click at [160, 354] on span "Attorney Cover sheet" at bounding box center [155, 361] width 113 height 15
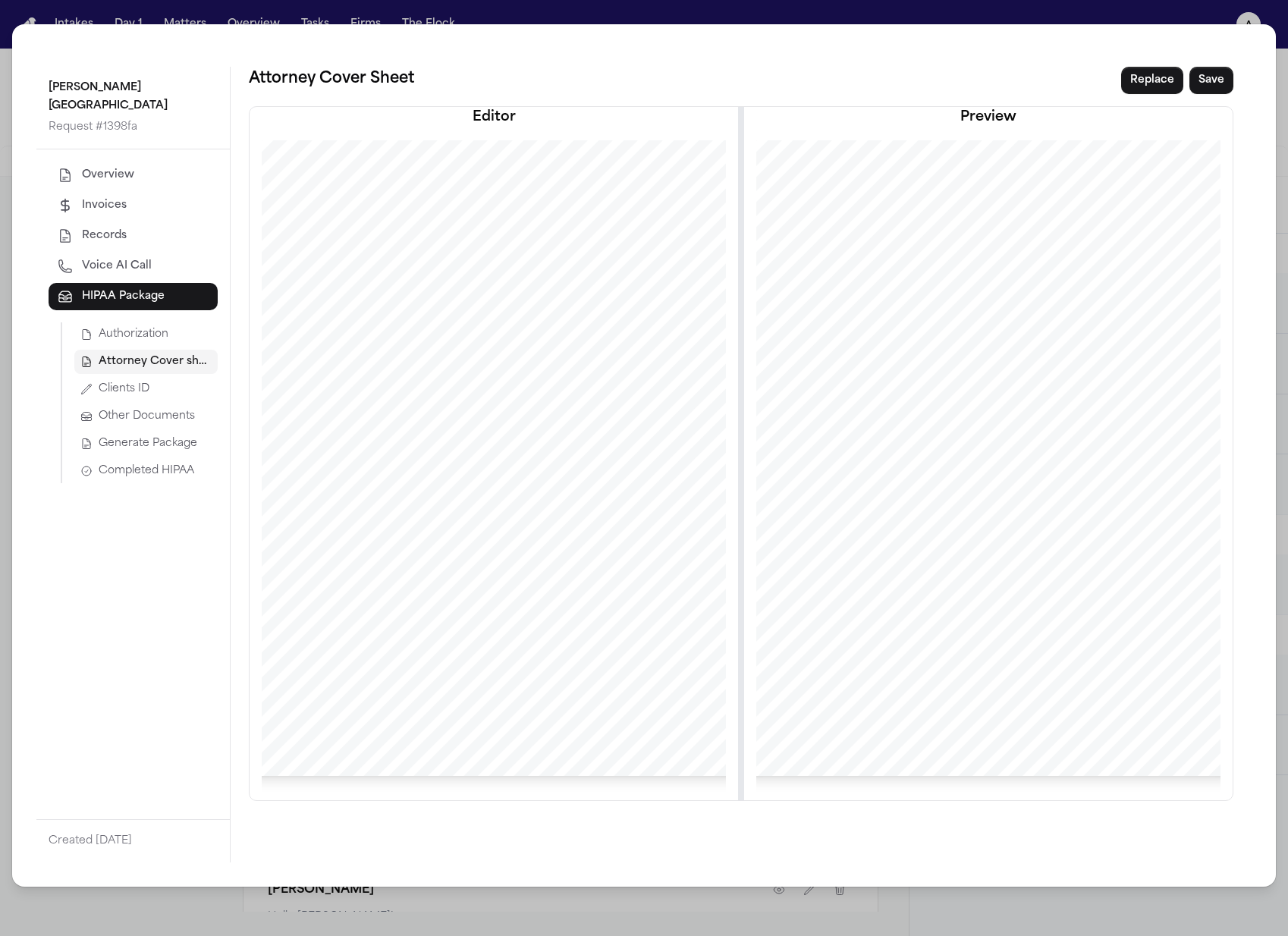
click at [146, 327] on span "Authorization" at bounding box center [134, 334] width 70 height 15
click at [169, 406] on button "Other Documents" at bounding box center [146, 416] width 143 height 24
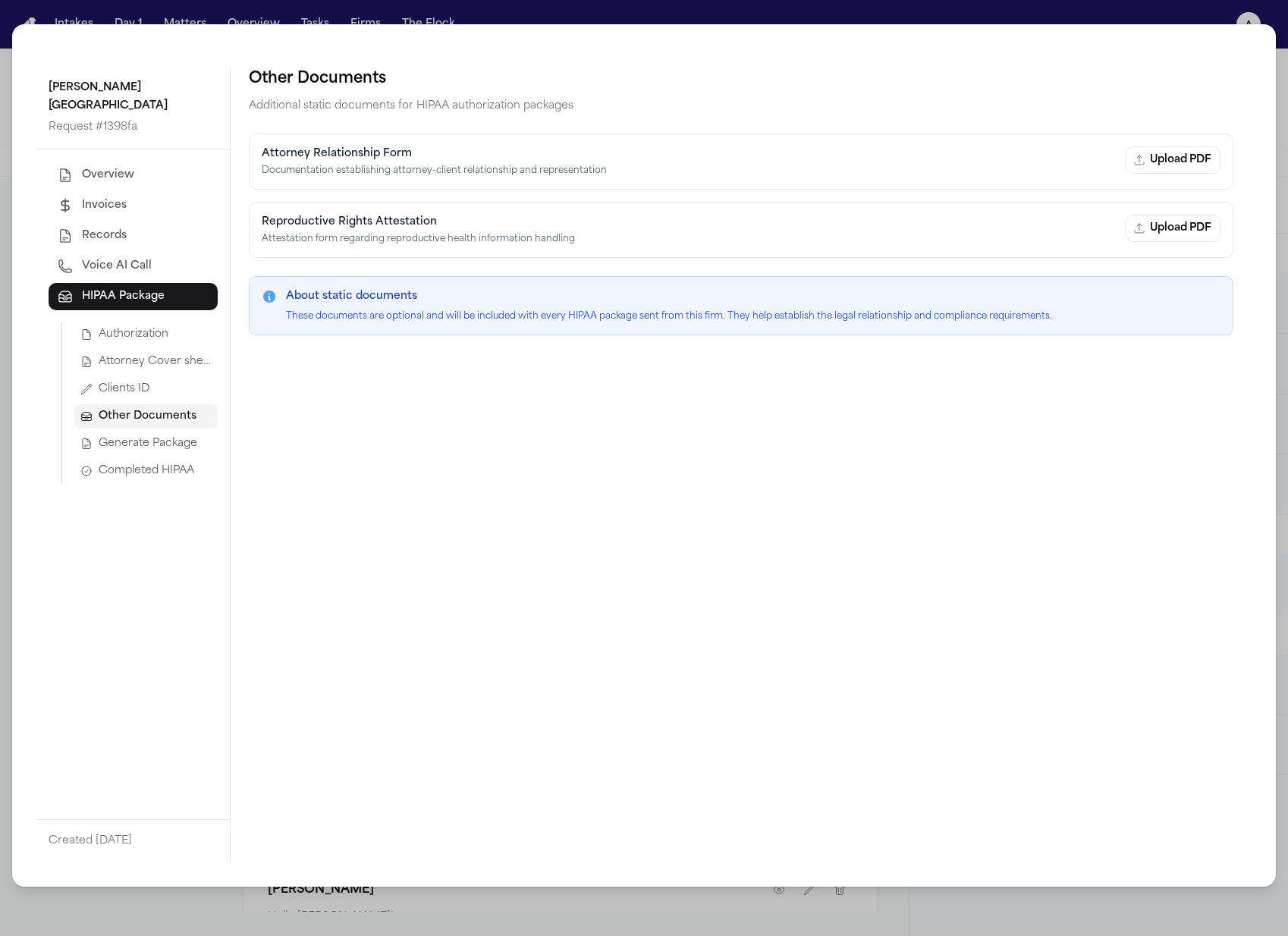
click at [168, 463] on span "Completed HIPAA" at bounding box center [147, 470] width 96 height 15
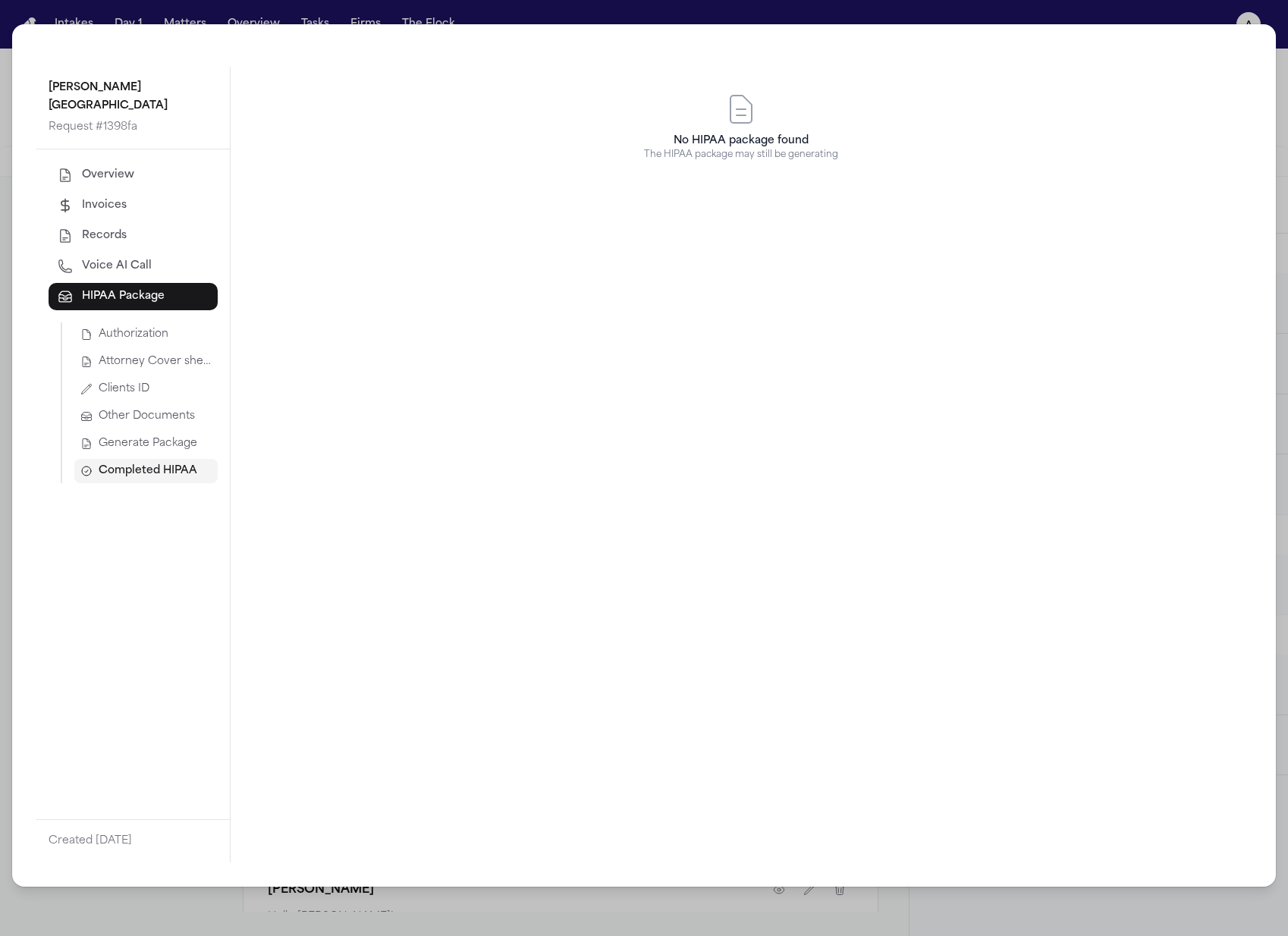
click at [154, 436] on span "Generate Package" at bounding box center [148, 444] width 99 height 15
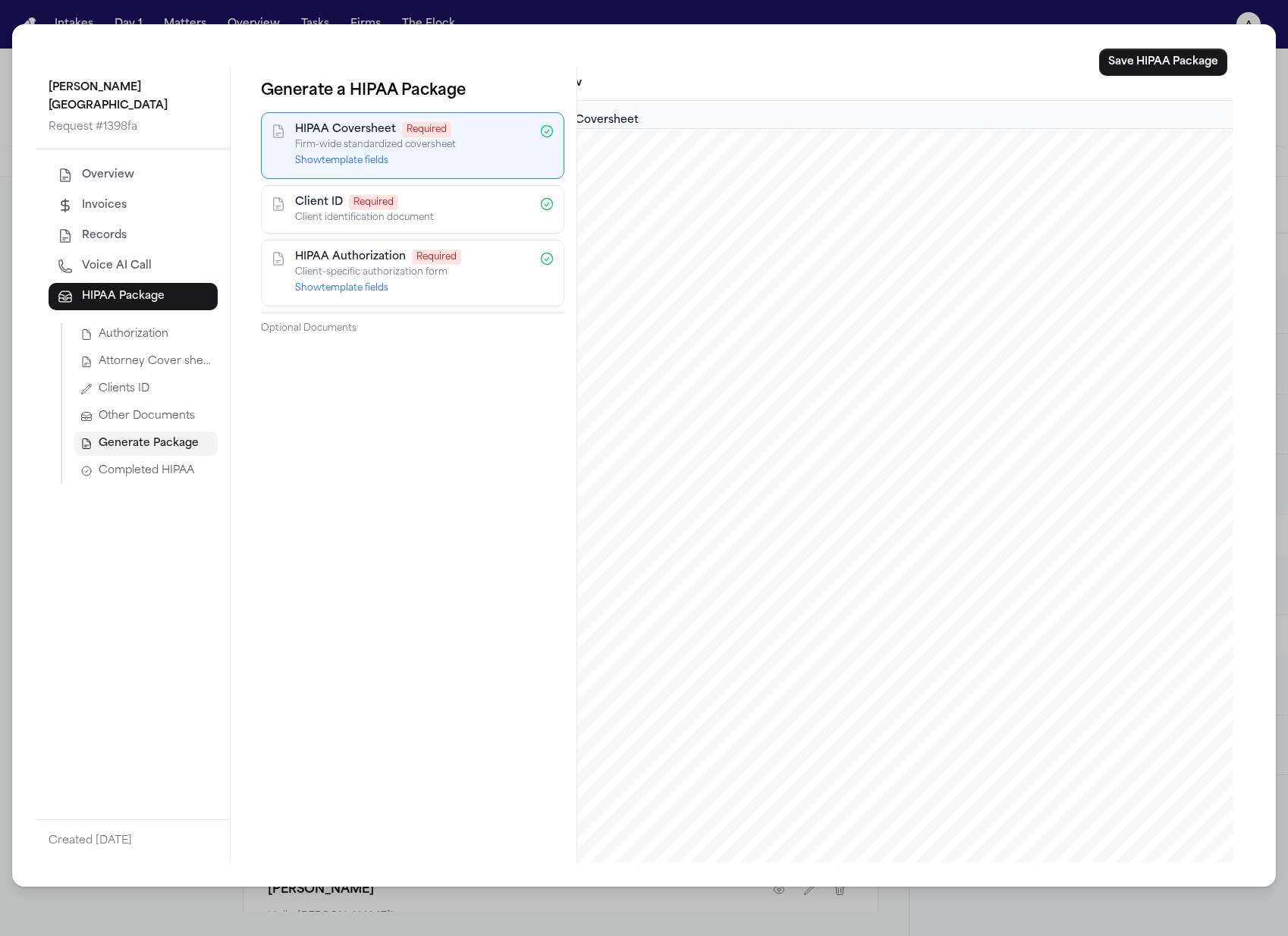
click at [329, 287] on button "Show template fields" at bounding box center [341, 287] width 93 height 12
click at [160, 322] on button "Authorization" at bounding box center [146, 334] width 143 height 24
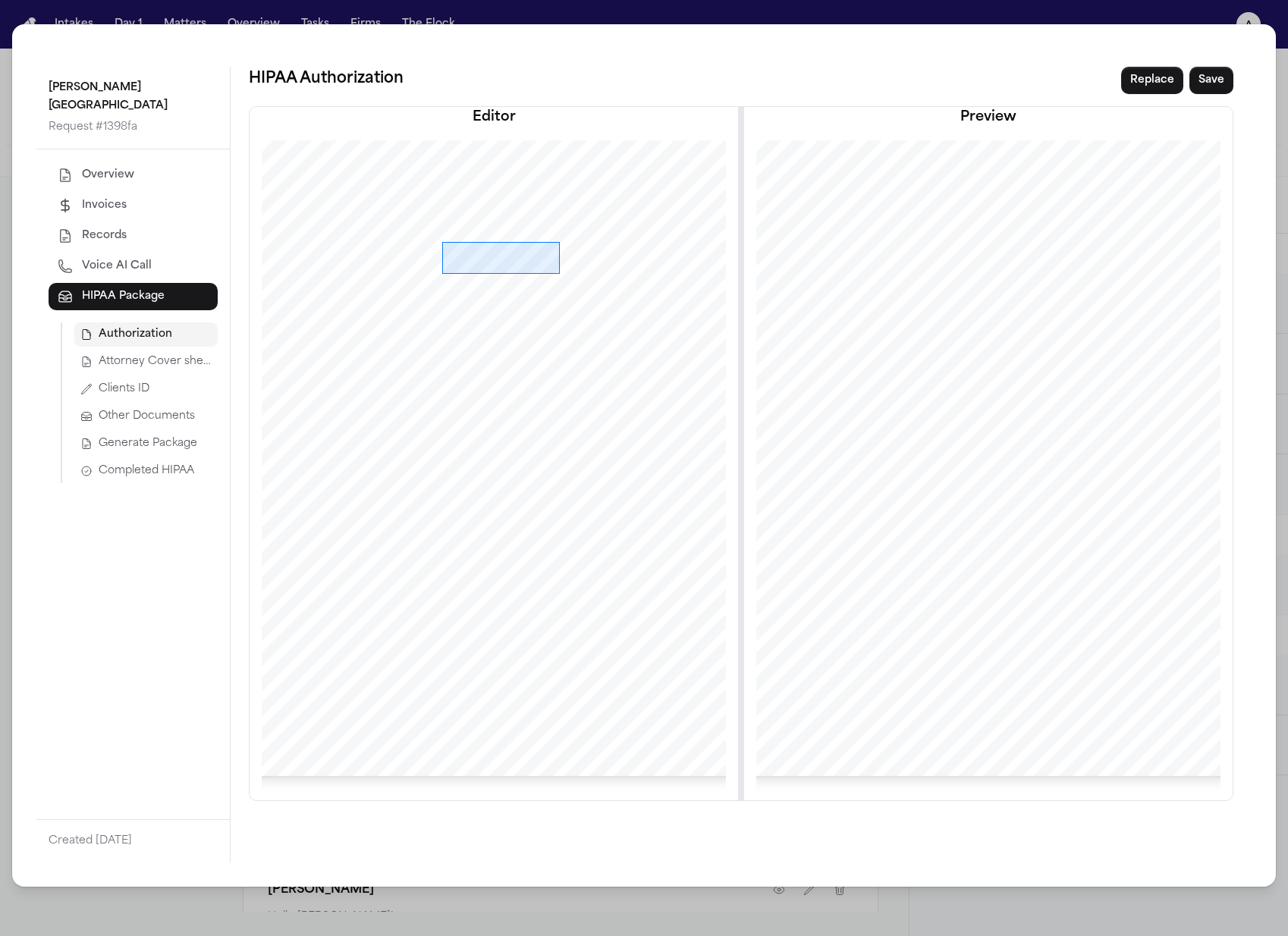
drag, startPoint x: 441, startPoint y: 241, endPoint x: 565, endPoint y: 276, distance: 128.8
click at [565, 276] on div at bounding box center [493, 457] width 491 height 636
drag, startPoint x: 462, startPoint y: 290, endPoint x: 550, endPoint y: 388, distance: 131.7
click at [550, 388] on div at bounding box center [493, 457] width 491 height 636
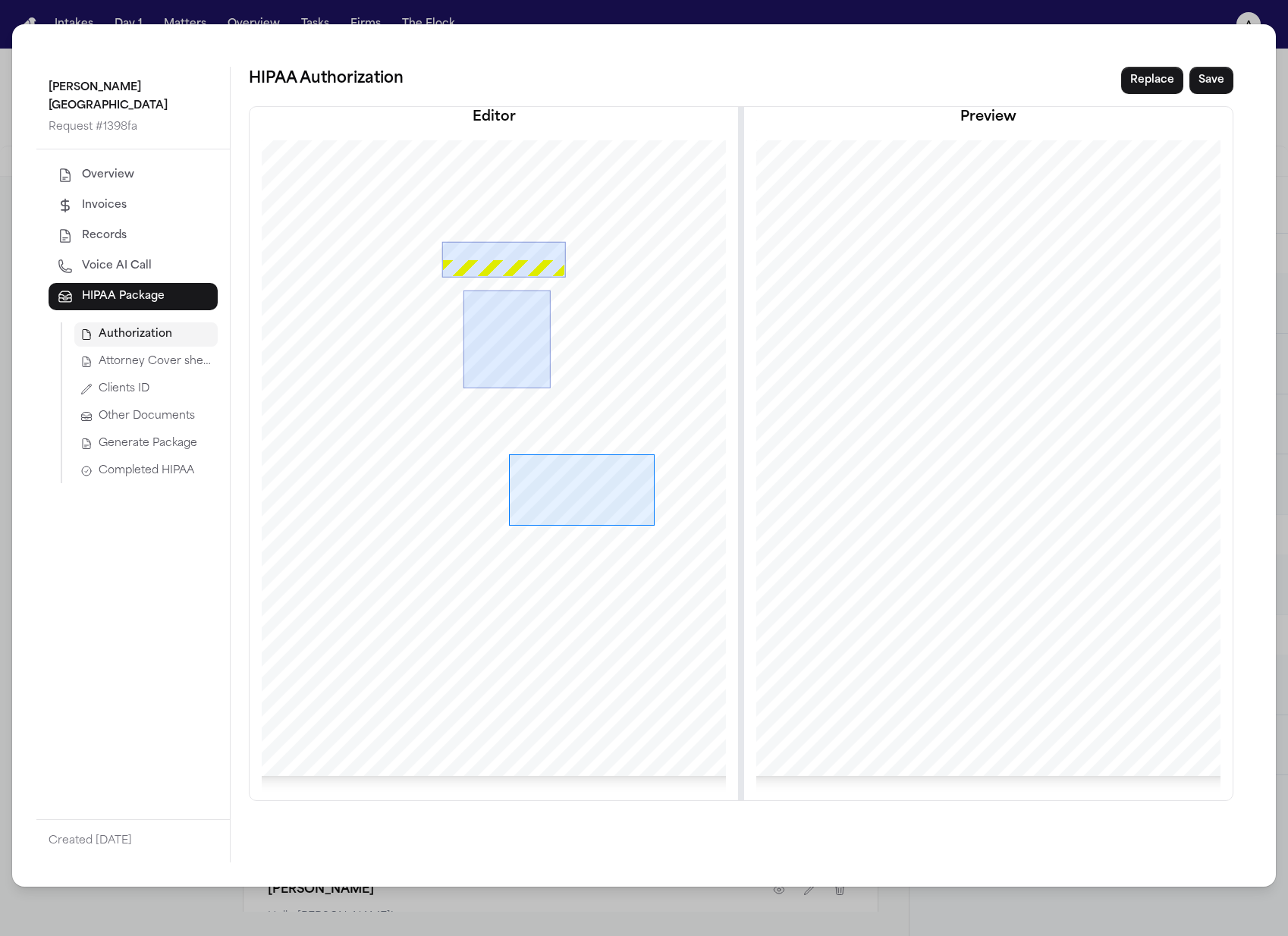
drag, startPoint x: 509, startPoint y: 453, endPoint x: 654, endPoint y: 525, distance: 161.9
click at [654, 525] on div at bounding box center [493, 457] width 491 height 636
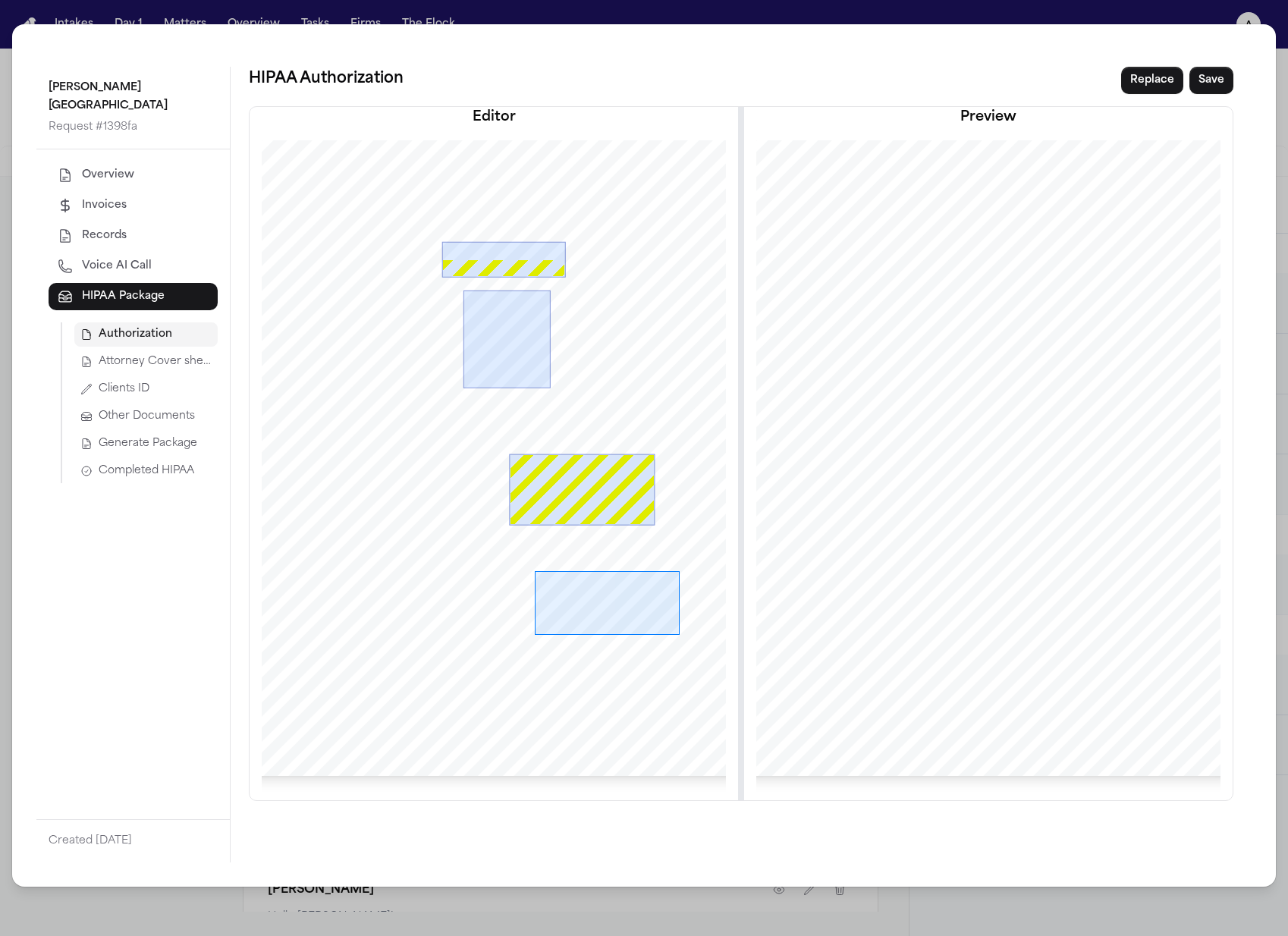
drag, startPoint x: 533, startPoint y: 570, endPoint x: 678, endPoint y: 634, distance: 158.5
click at [678, 634] on div at bounding box center [493, 457] width 491 height 636
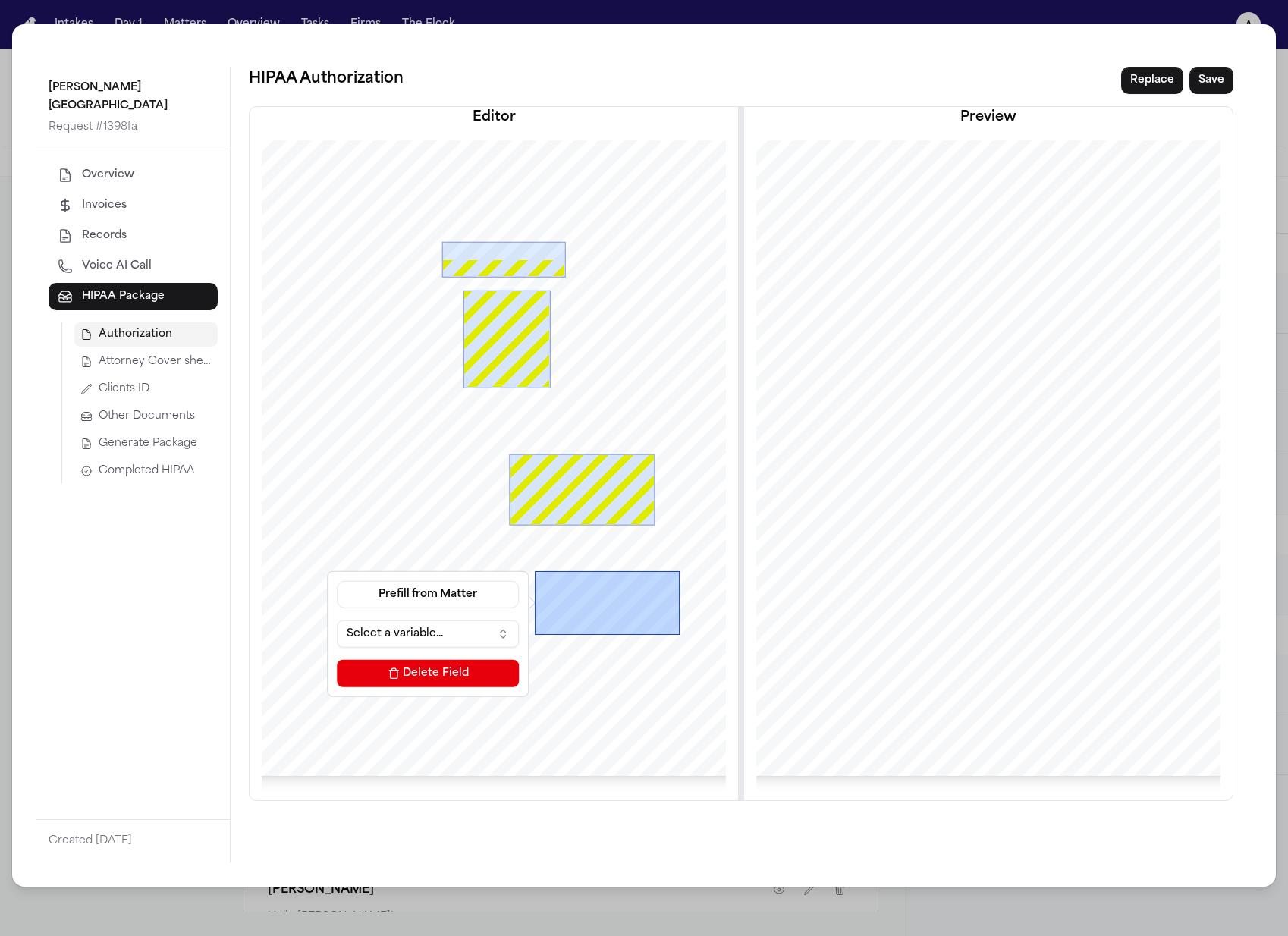
click at [158, 409] on span "Other Documents" at bounding box center [147, 416] width 96 height 15
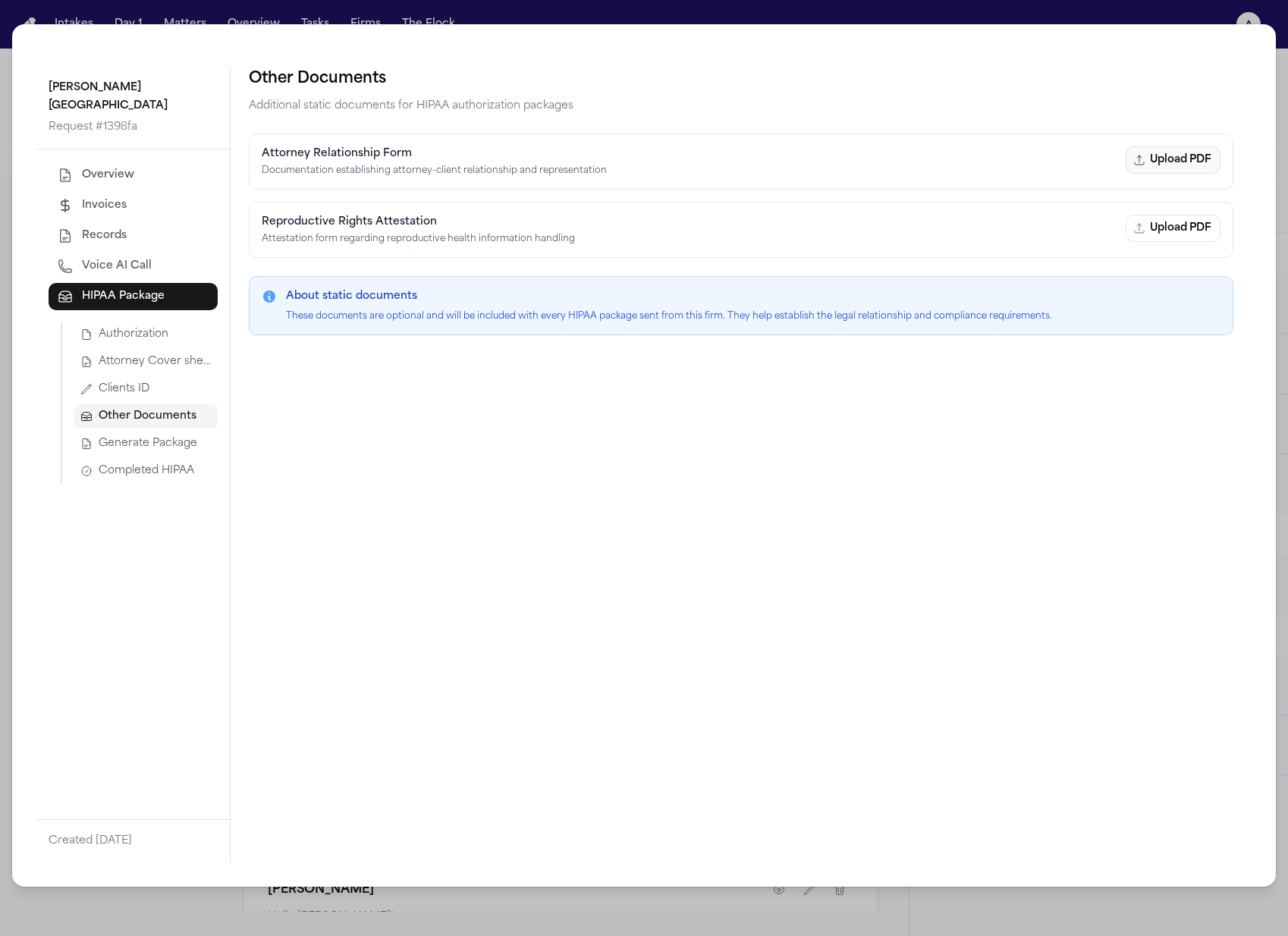
click at [1179, 156] on button "Upload PDF" at bounding box center [1172, 160] width 95 height 28
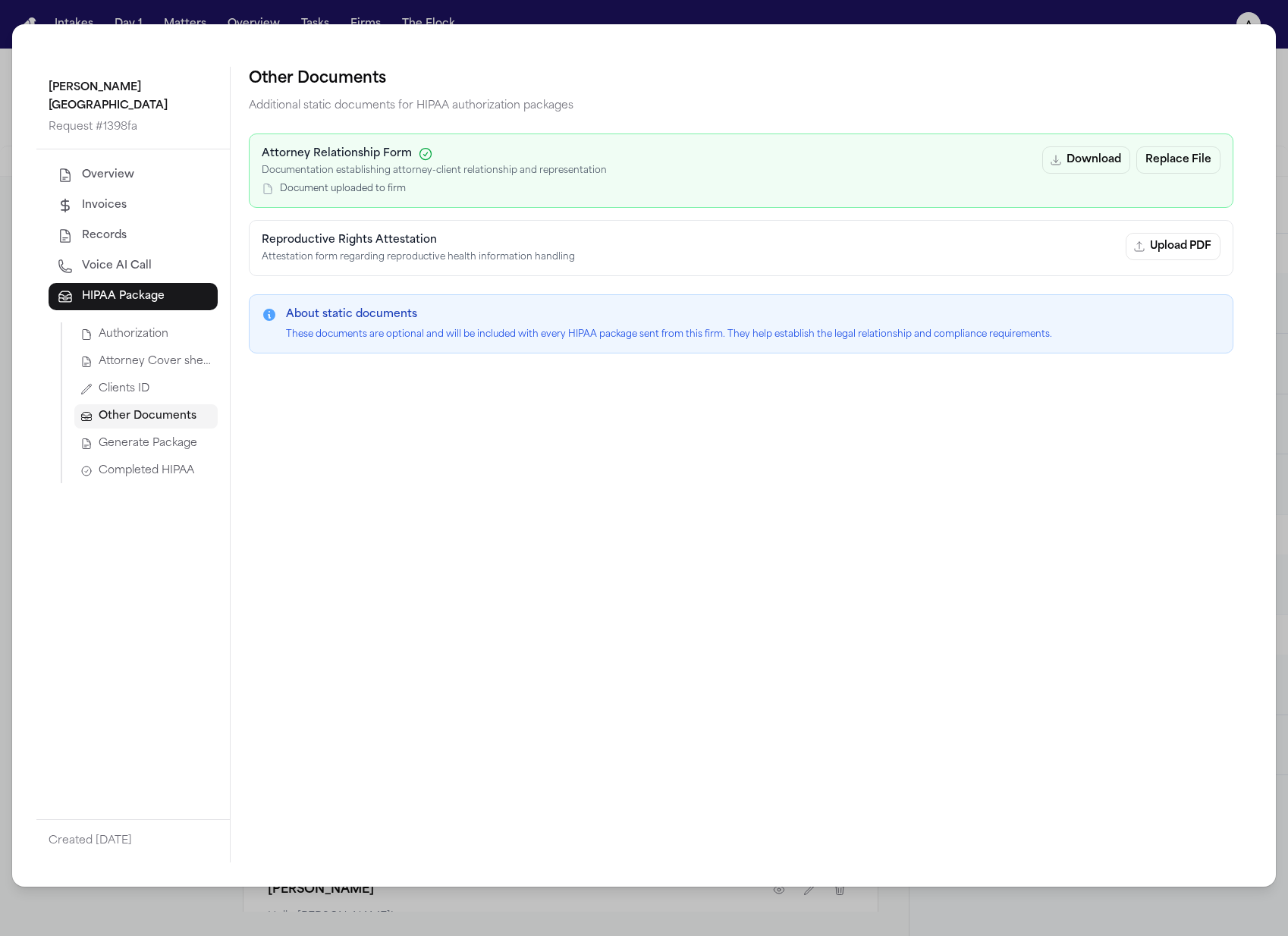
click at [153, 436] on span "Generate Package" at bounding box center [148, 444] width 99 height 15
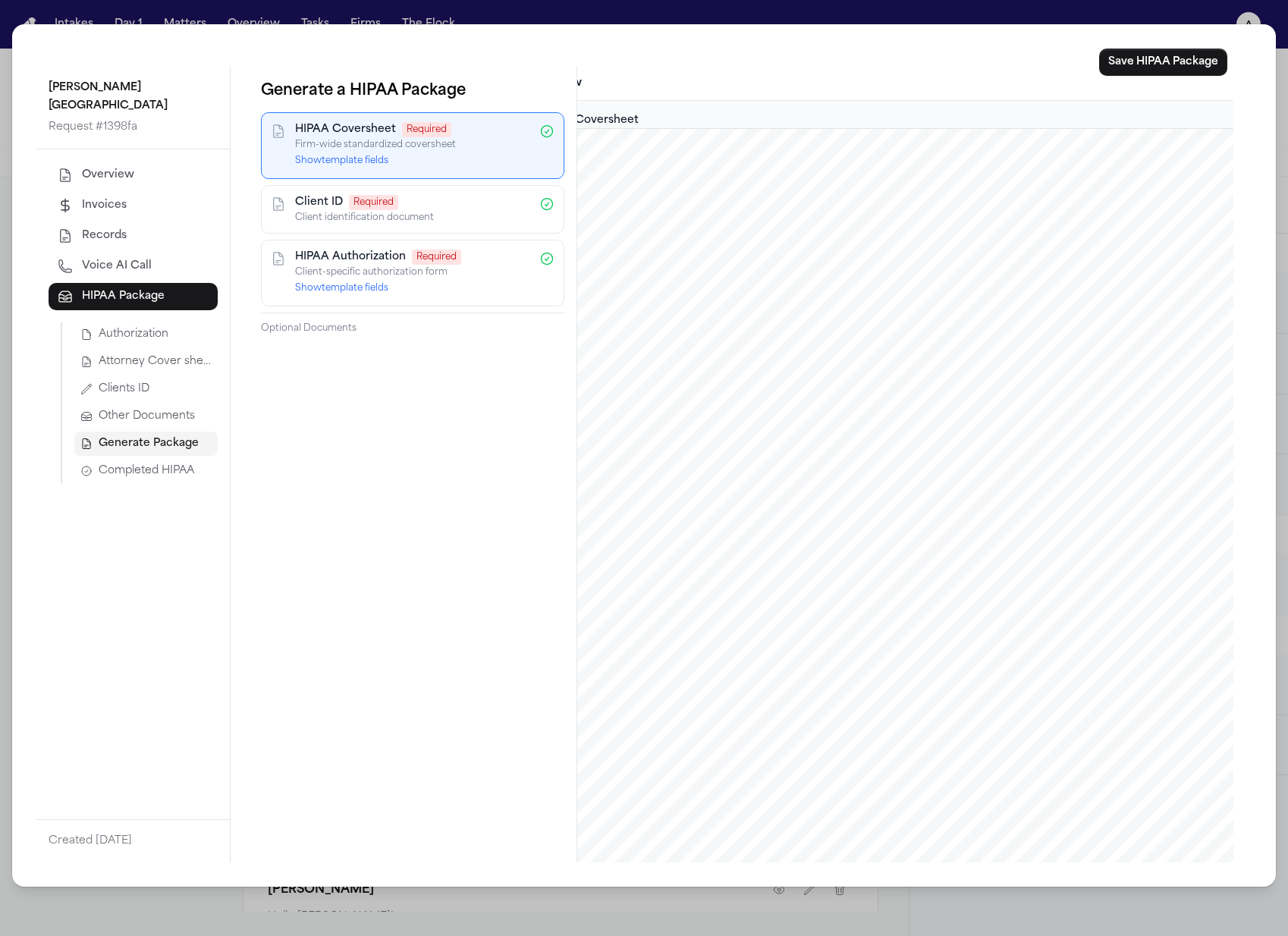
click at [339, 333] on p "Optional Documents" at bounding box center [412, 328] width 304 height 12
click at [142, 409] on span "Other Documents" at bounding box center [147, 416] width 96 height 15
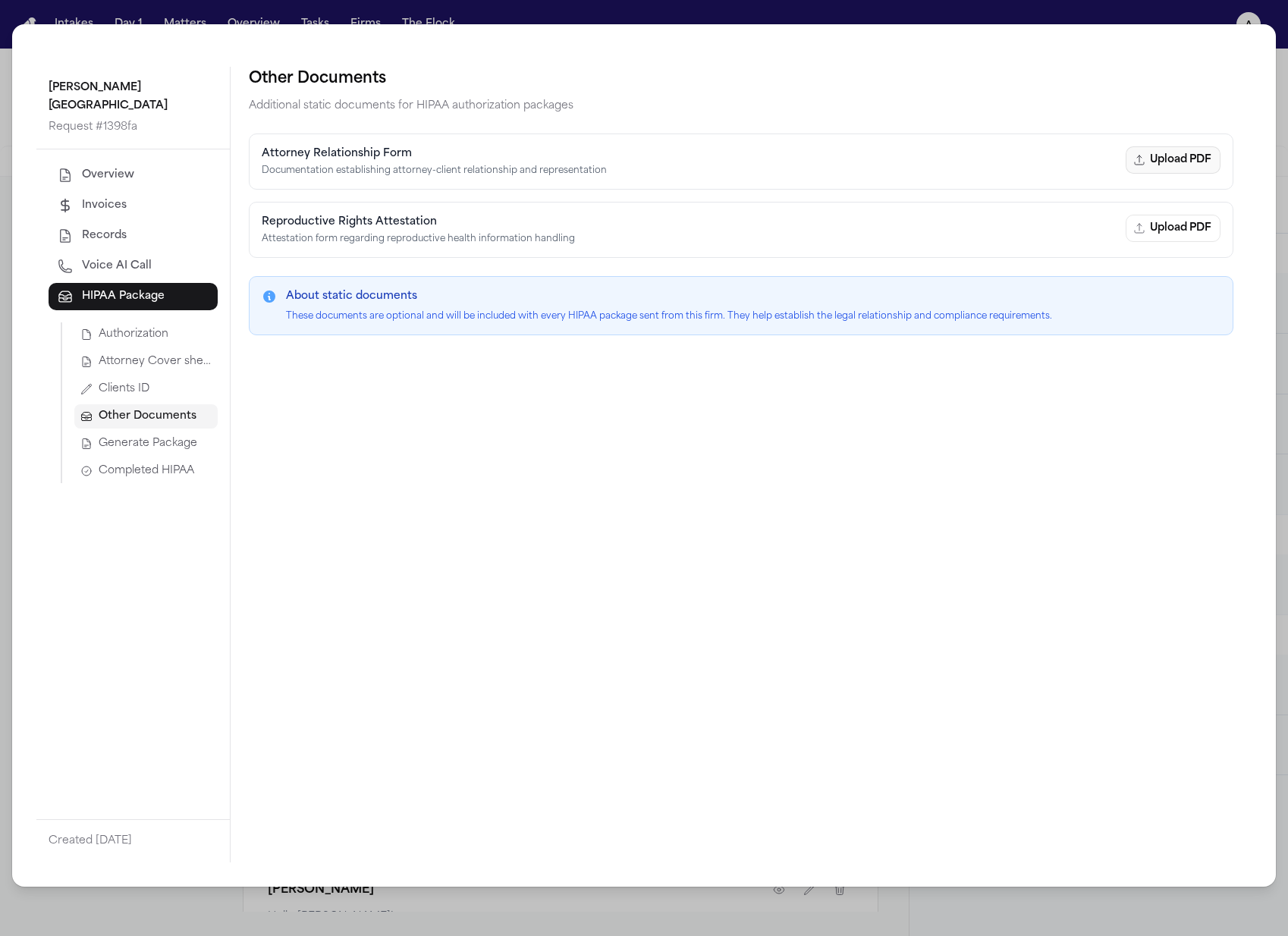
click at [1188, 164] on button "Upload PDF" at bounding box center [1172, 160] width 95 height 28
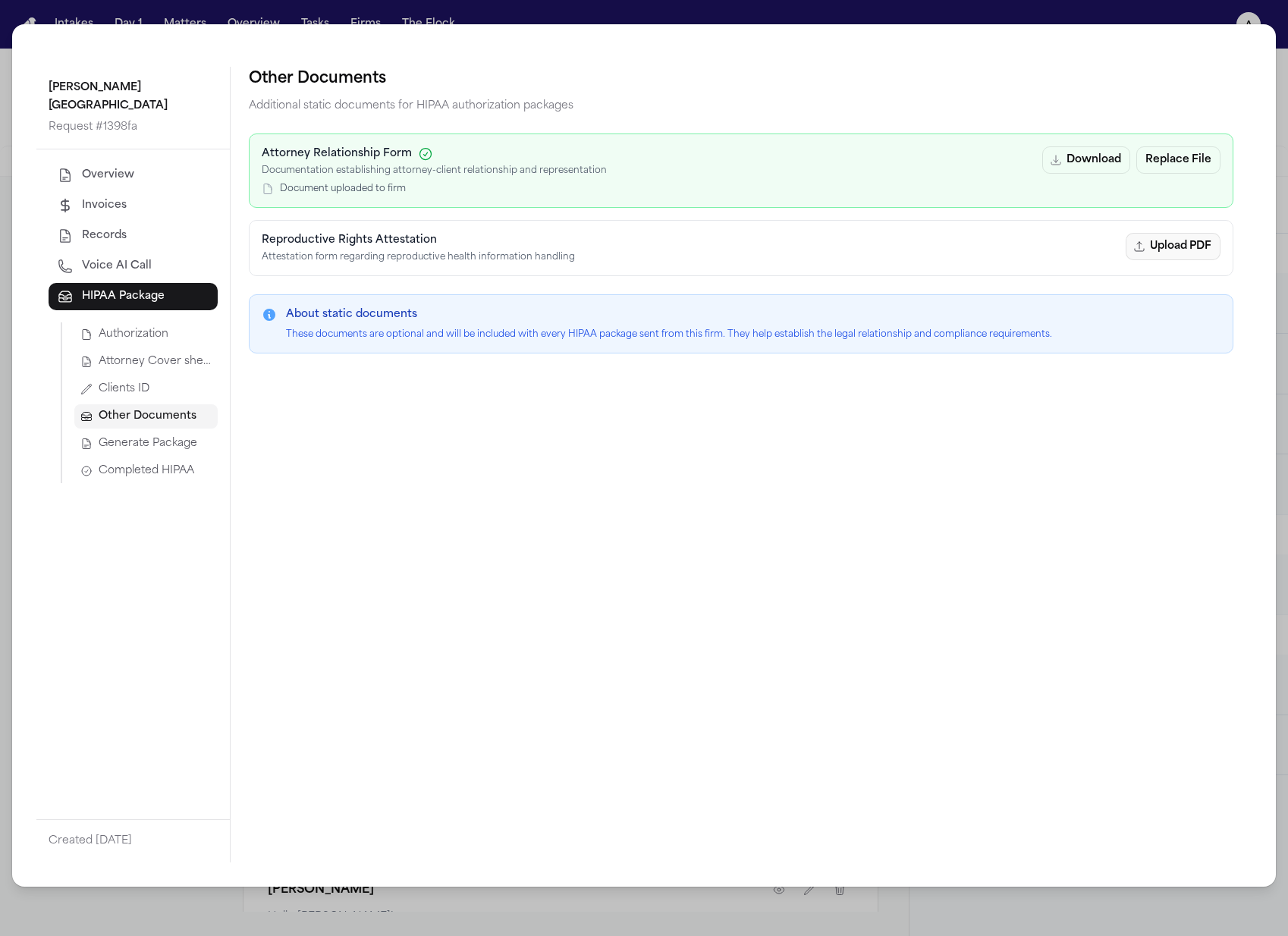
click at [1156, 249] on button "Upload PDF" at bounding box center [1172, 247] width 95 height 28
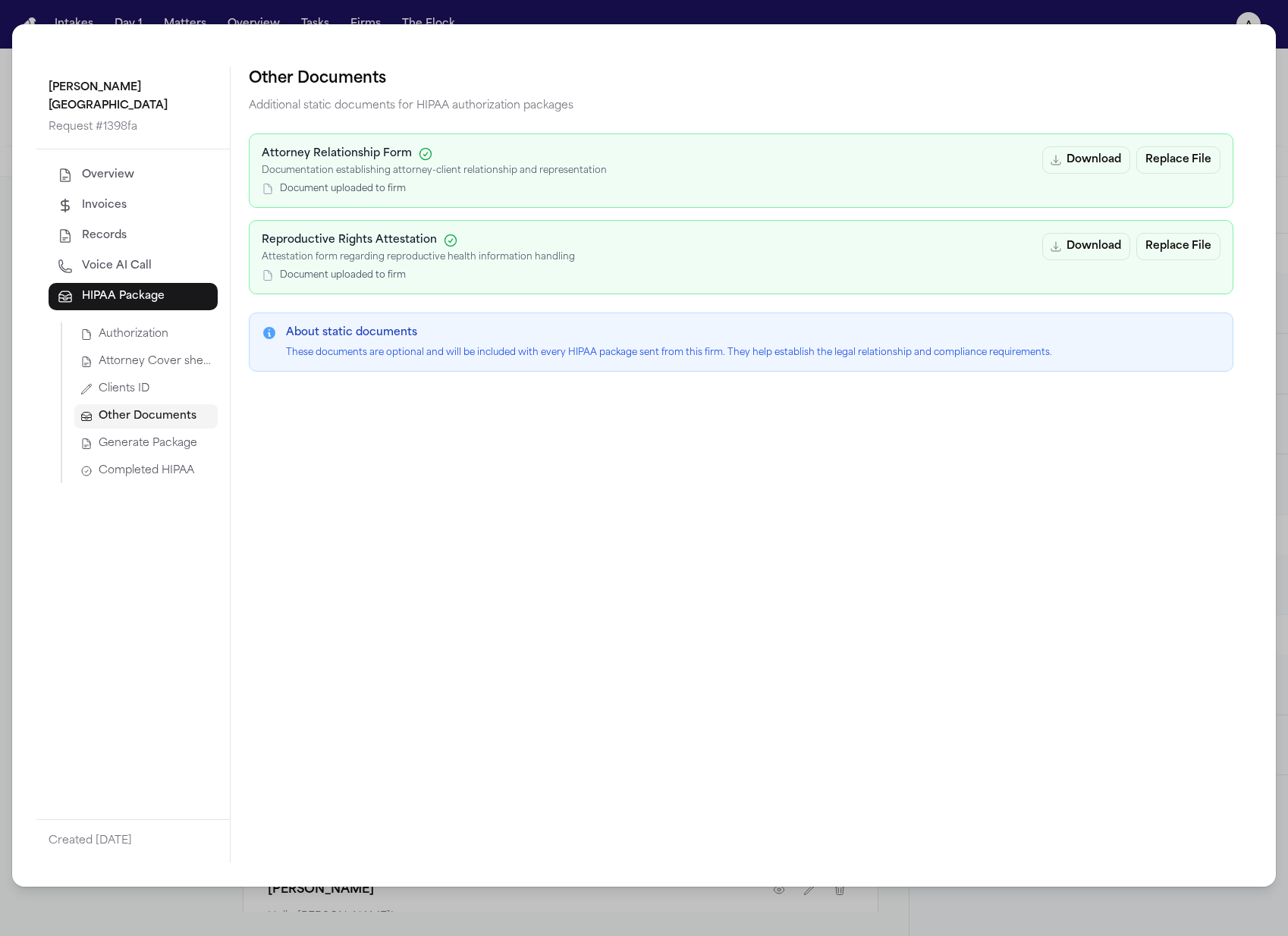
click at [773, 314] on div "About static documents These documents are optional and will be included with e…" at bounding box center [741, 342] width 984 height 59
click at [193, 436] on span "Generate Package" at bounding box center [148, 444] width 99 height 15
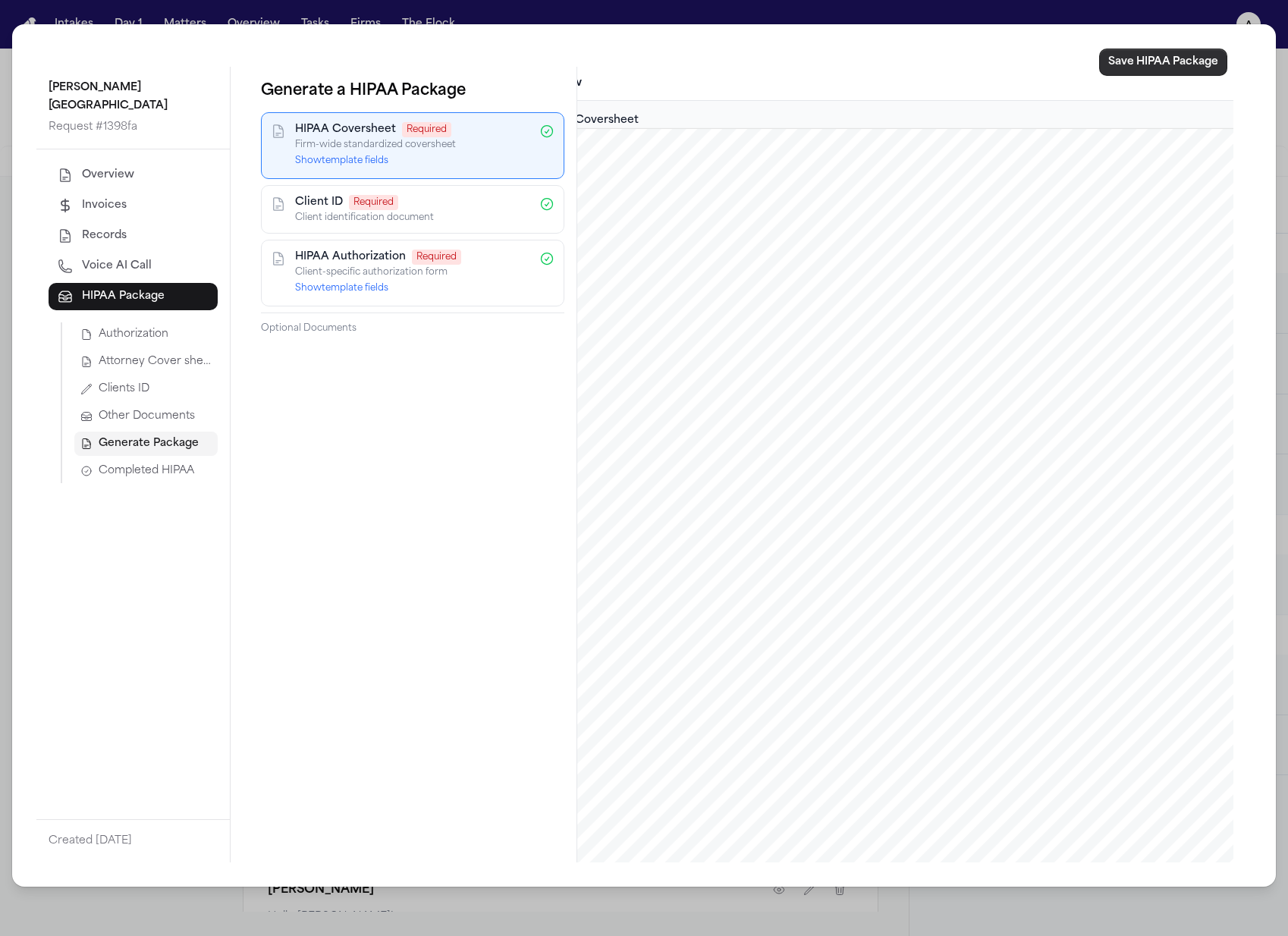
click at [1157, 70] on button "Save HIPAA Package" at bounding box center [1163, 62] width 128 height 28
click at [778, 11] on div "[PERSON_NAME] Hospital Request # 1398fa Overview Invoices Records Voice AI Call…" at bounding box center [644, 468] width 1288 height 936
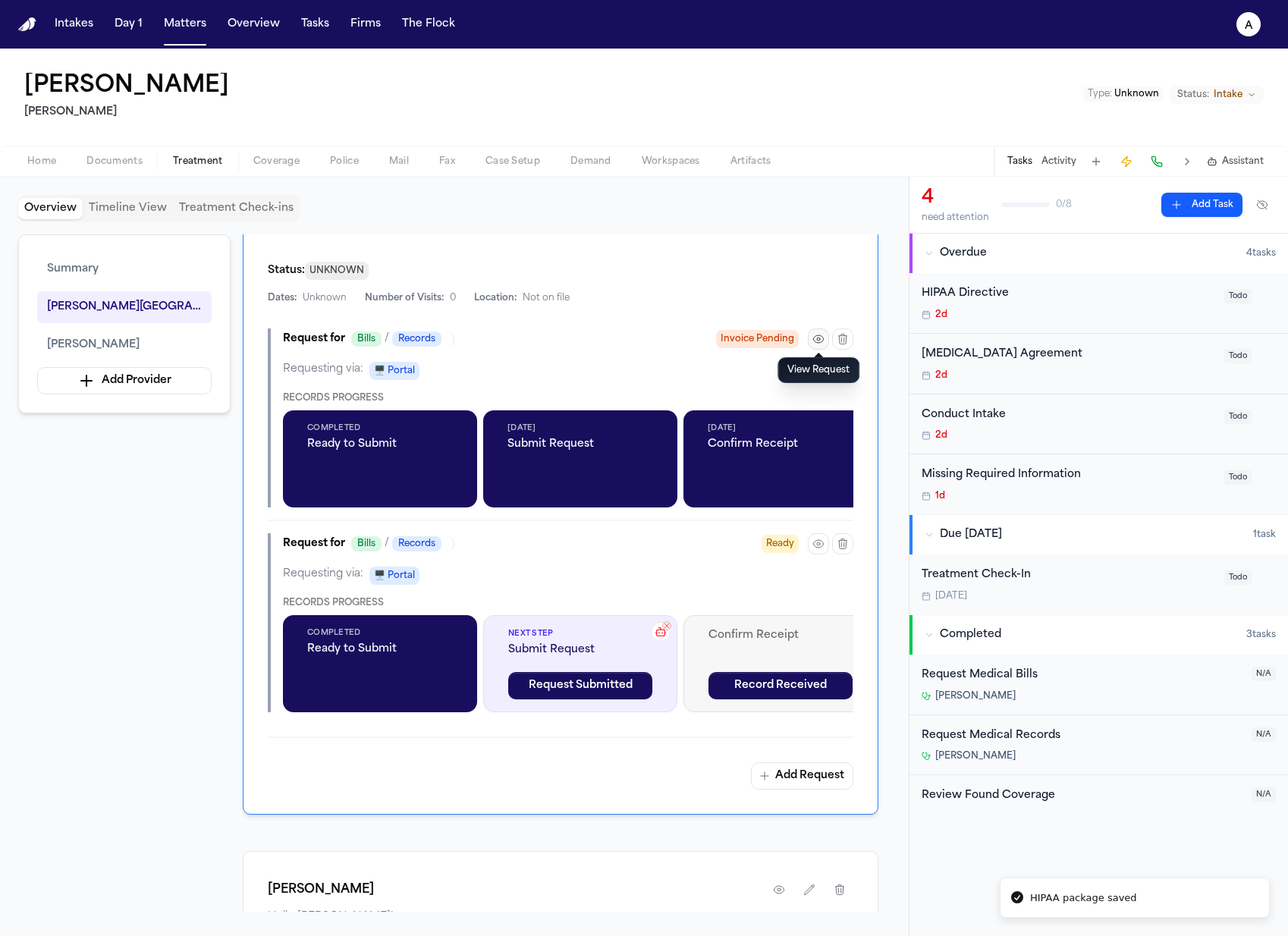
click at [813, 339] on icon "button" at bounding box center [818, 338] width 12 height 12
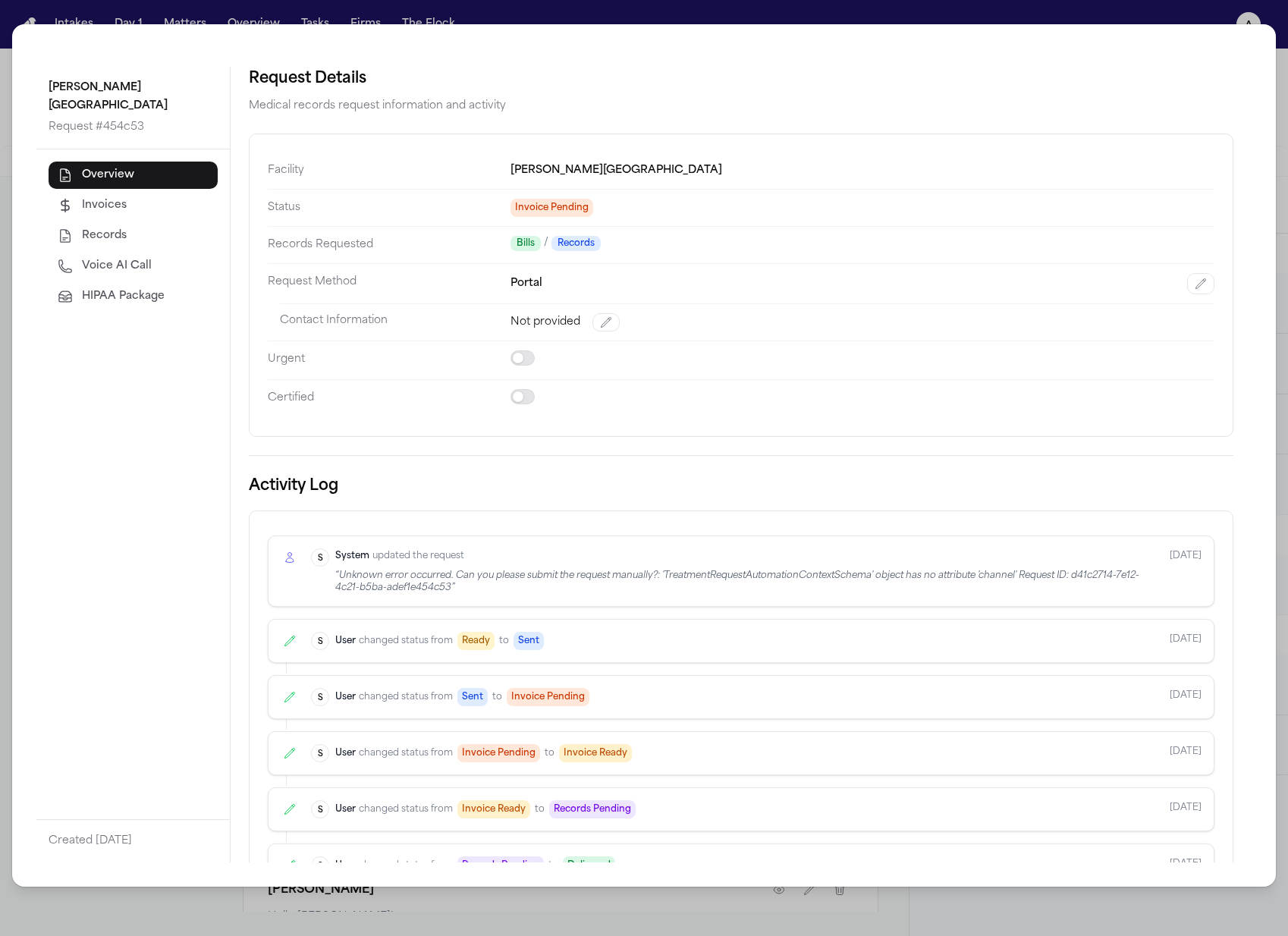
click at [138, 289] on span "HIPAA Package" at bounding box center [123, 296] width 83 height 15
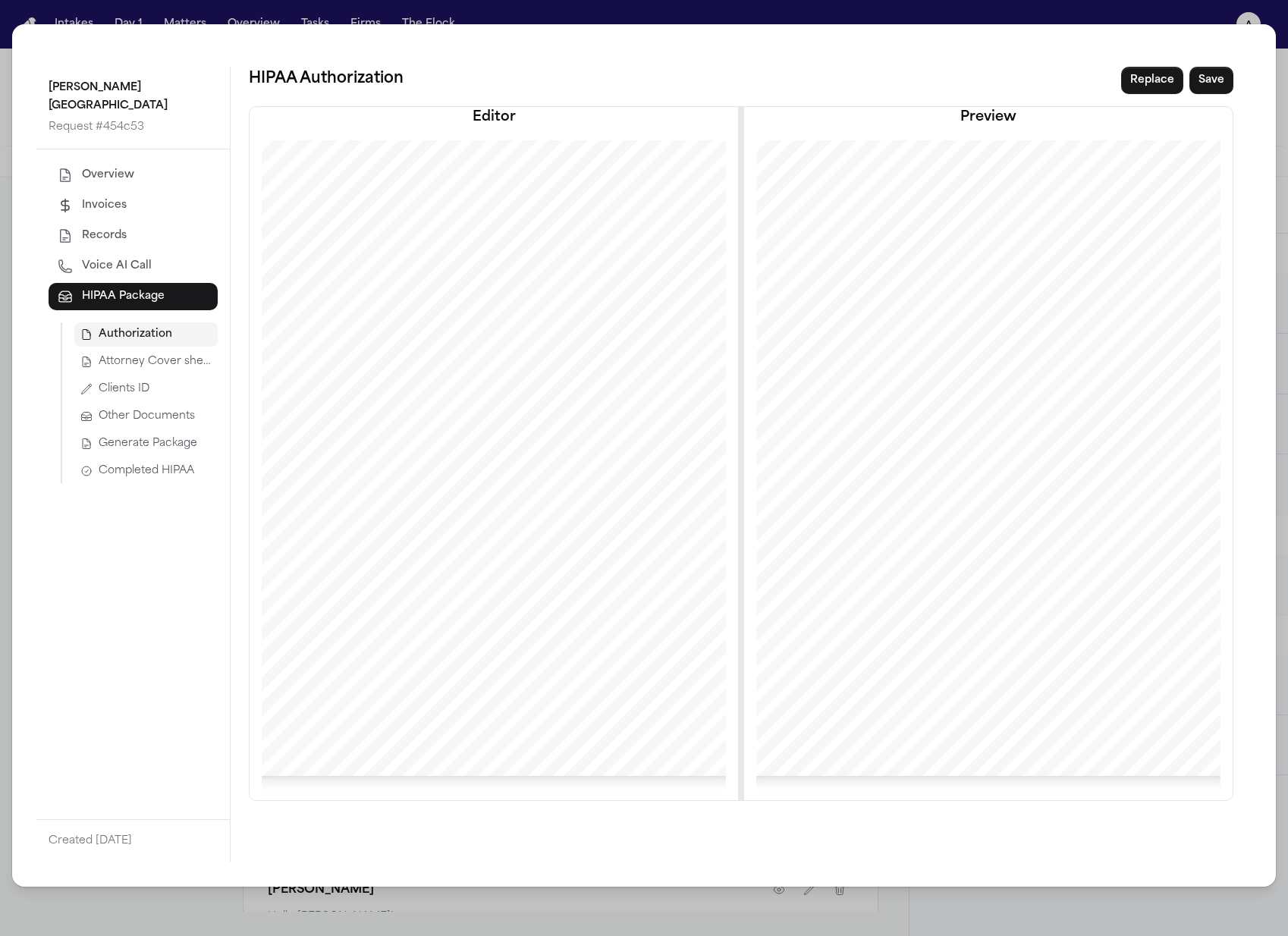
click at [150, 409] on span "Other Documents" at bounding box center [147, 416] width 96 height 15
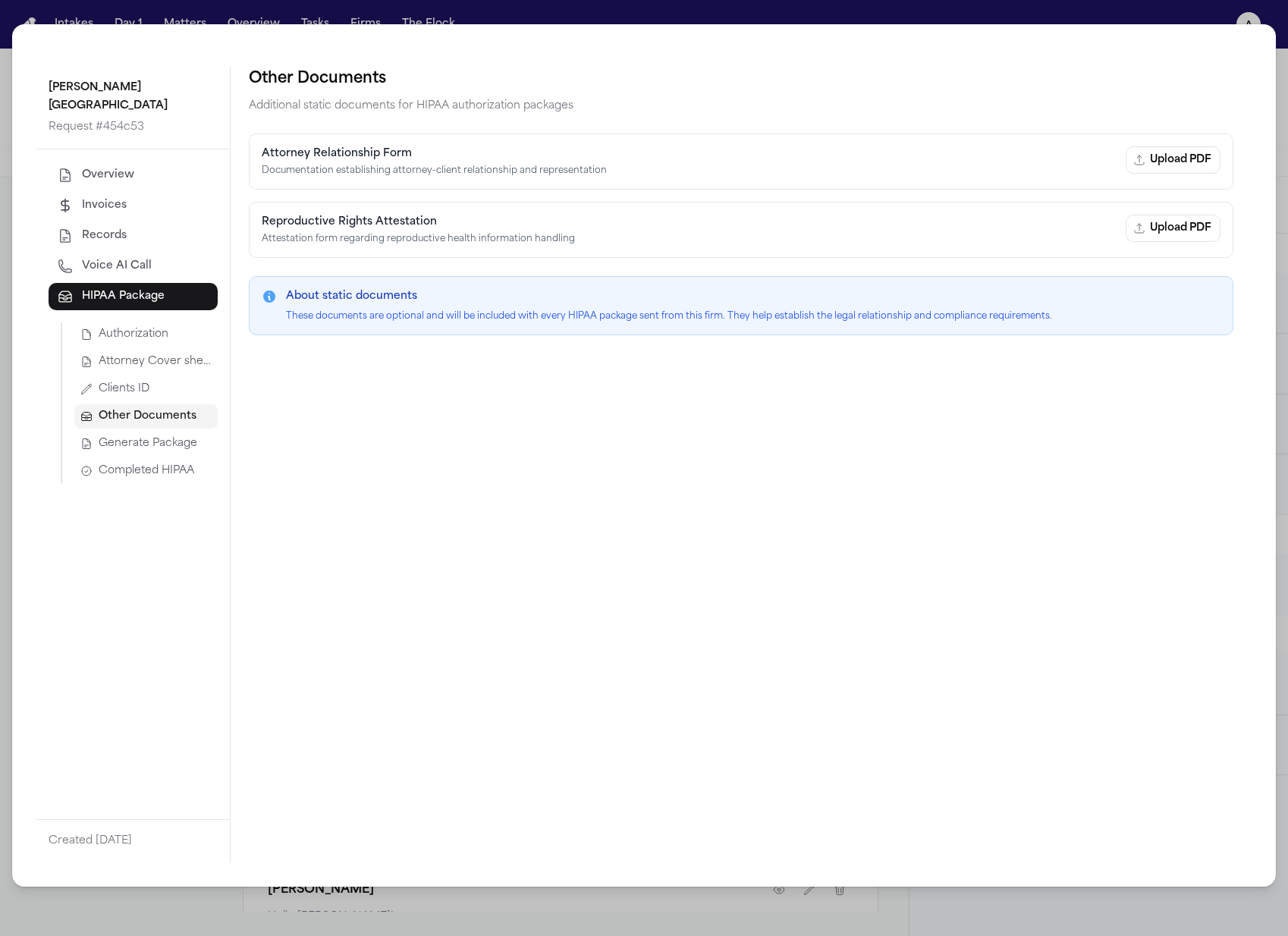
click at [150, 436] on span "Generate Package" at bounding box center [148, 444] width 99 height 15
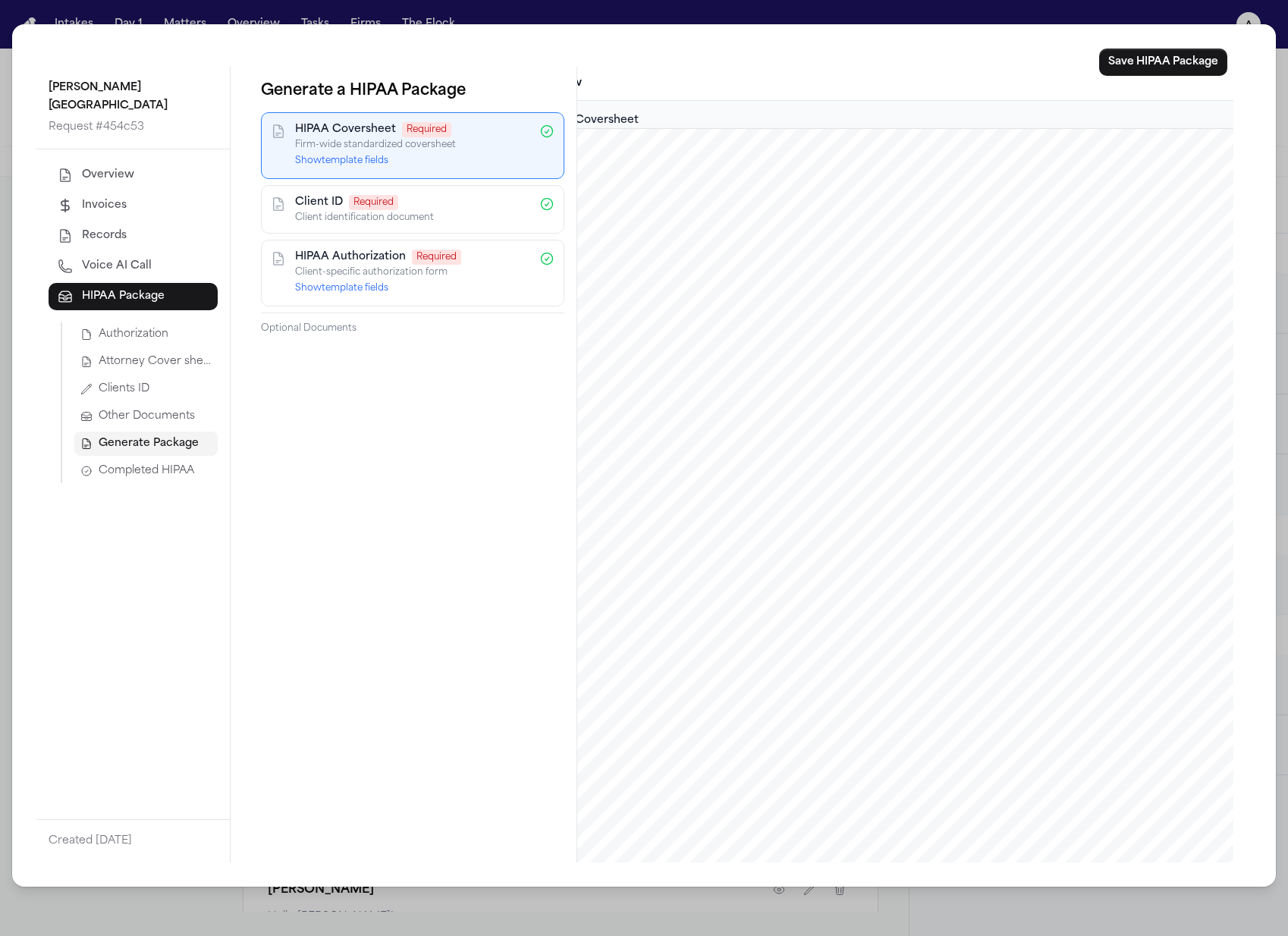
click at [329, 329] on p "Optional Documents" at bounding box center [412, 328] width 304 height 12
click at [119, 432] on button "Generate Package" at bounding box center [146, 444] width 143 height 24
click at [138, 409] on span "Other Documents" at bounding box center [147, 416] width 96 height 15
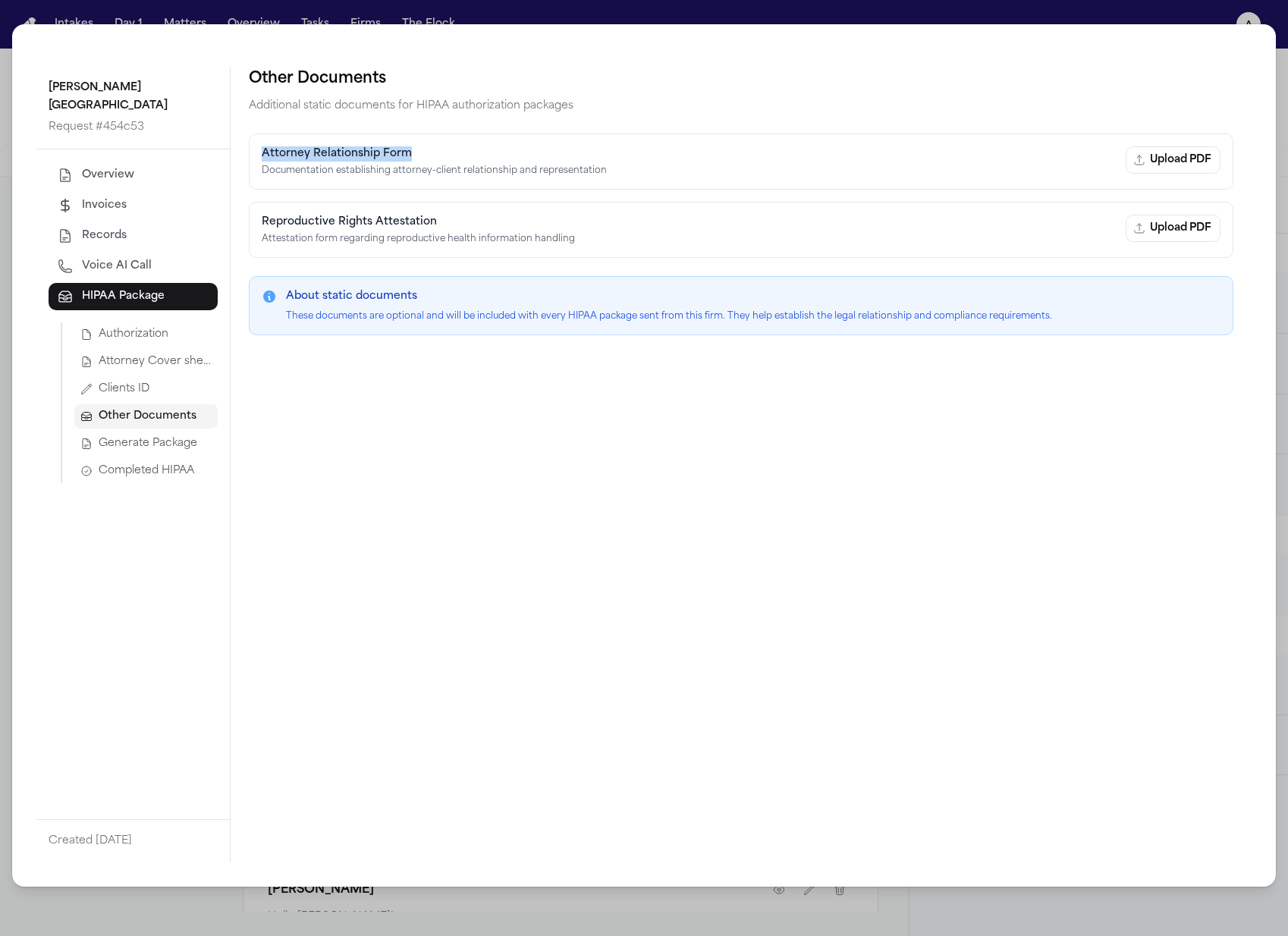
drag, startPoint x: 418, startPoint y: 151, endPoint x: 246, endPoint y: 156, distance: 172.1
click at [246, 156] on div "Other Documents Additional static documents for HIPAA authorization packages At…" at bounding box center [741, 464] width 1021 height 796
copy h4 "Attorney Relationship Form"
drag, startPoint x: 615, startPoint y: 172, endPoint x: 243, endPoint y: 164, distance: 372.1
click at [243, 164] on div "Other Documents Additional static documents for HIPAA authorization packages At…" at bounding box center [741, 464] width 1021 height 796
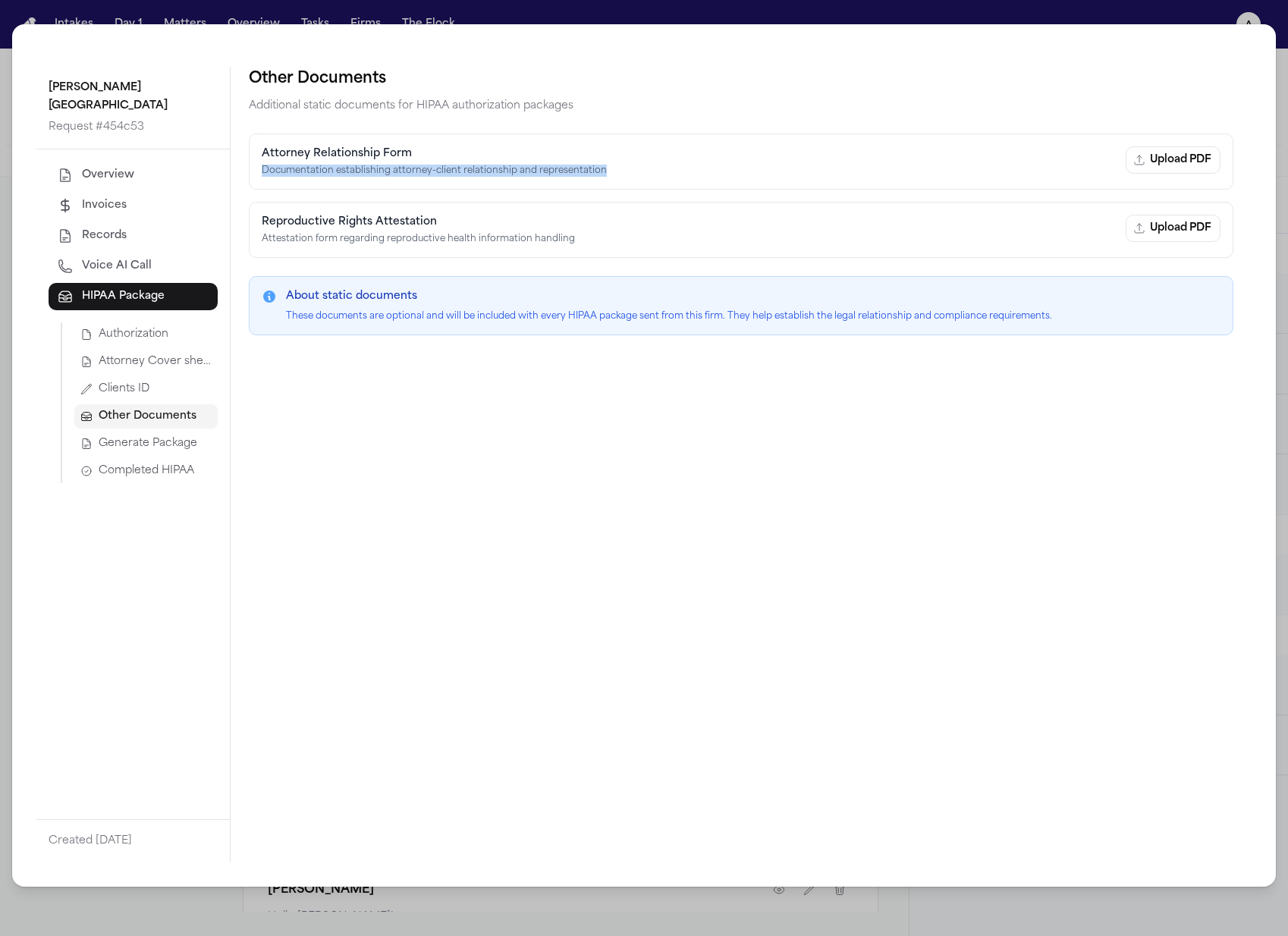
copy p "Documentation establishing attorney-client relationship and representation"
drag, startPoint x: 593, startPoint y: 241, endPoint x: 247, endPoint y: 245, distance: 346.0
click at [247, 245] on div "Other Documents Additional static documents for HIPAA authorization packages At…" at bounding box center [741, 464] width 1021 height 796
drag, startPoint x: 257, startPoint y: 241, endPoint x: 562, endPoint y: 247, distance: 305.1
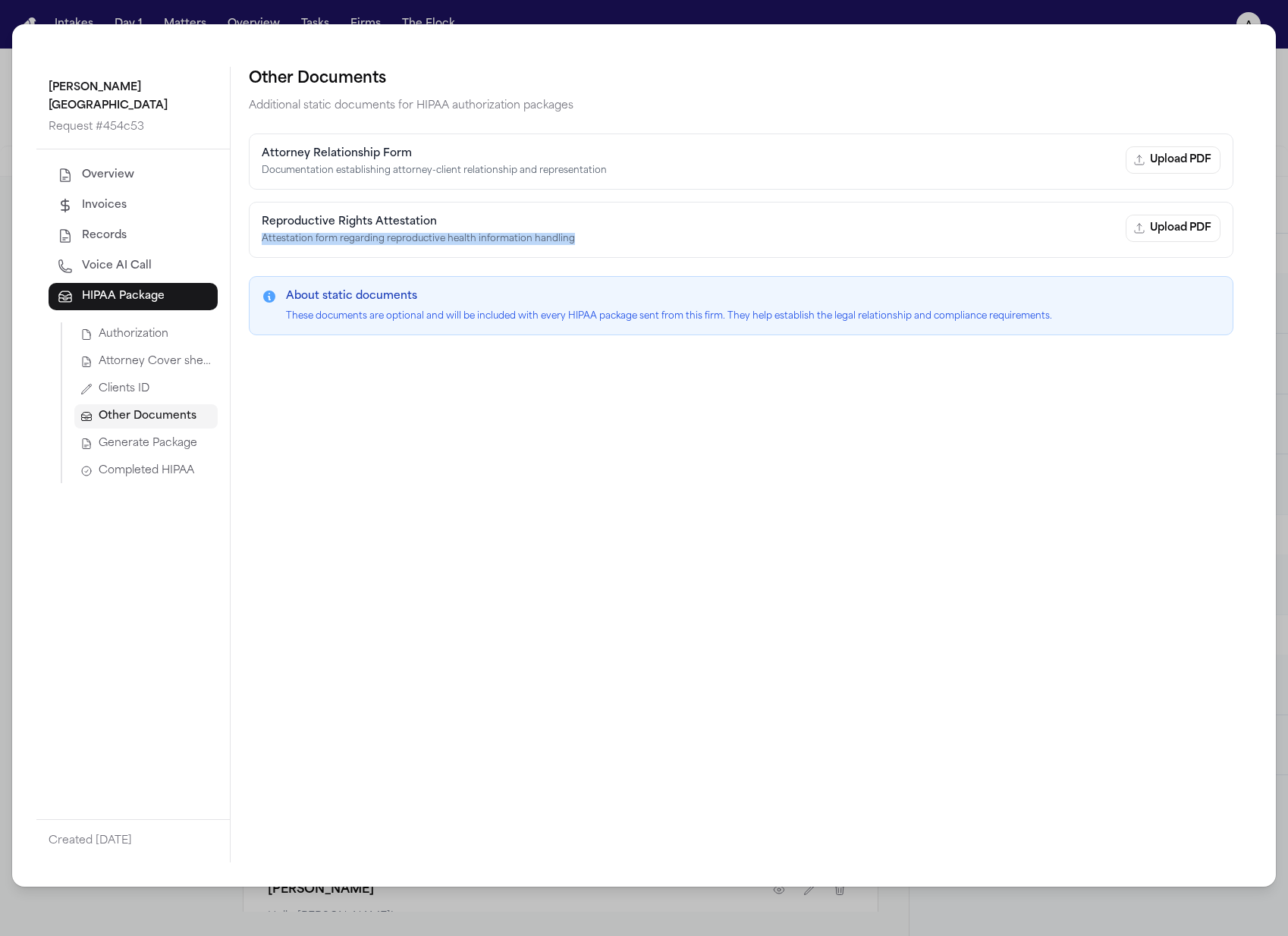
click at [562, 247] on div "Reproductive Rights Attestation Attestation form regarding reproductive health …" at bounding box center [741, 229] width 984 height 56
copy p "Attestation form regarding reproductive health information handling"
drag, startPoint x: 720, startPoint y: 315, endPoint x: 477, endPoint y: 314, distance: 243.0
click at [477, 314] on p "These documents are optional and will be included with every HIPAA package sent…" at bounding box center [669, 316] width 766 height 12
copy p "included with every HIPAA package sent from this firm"
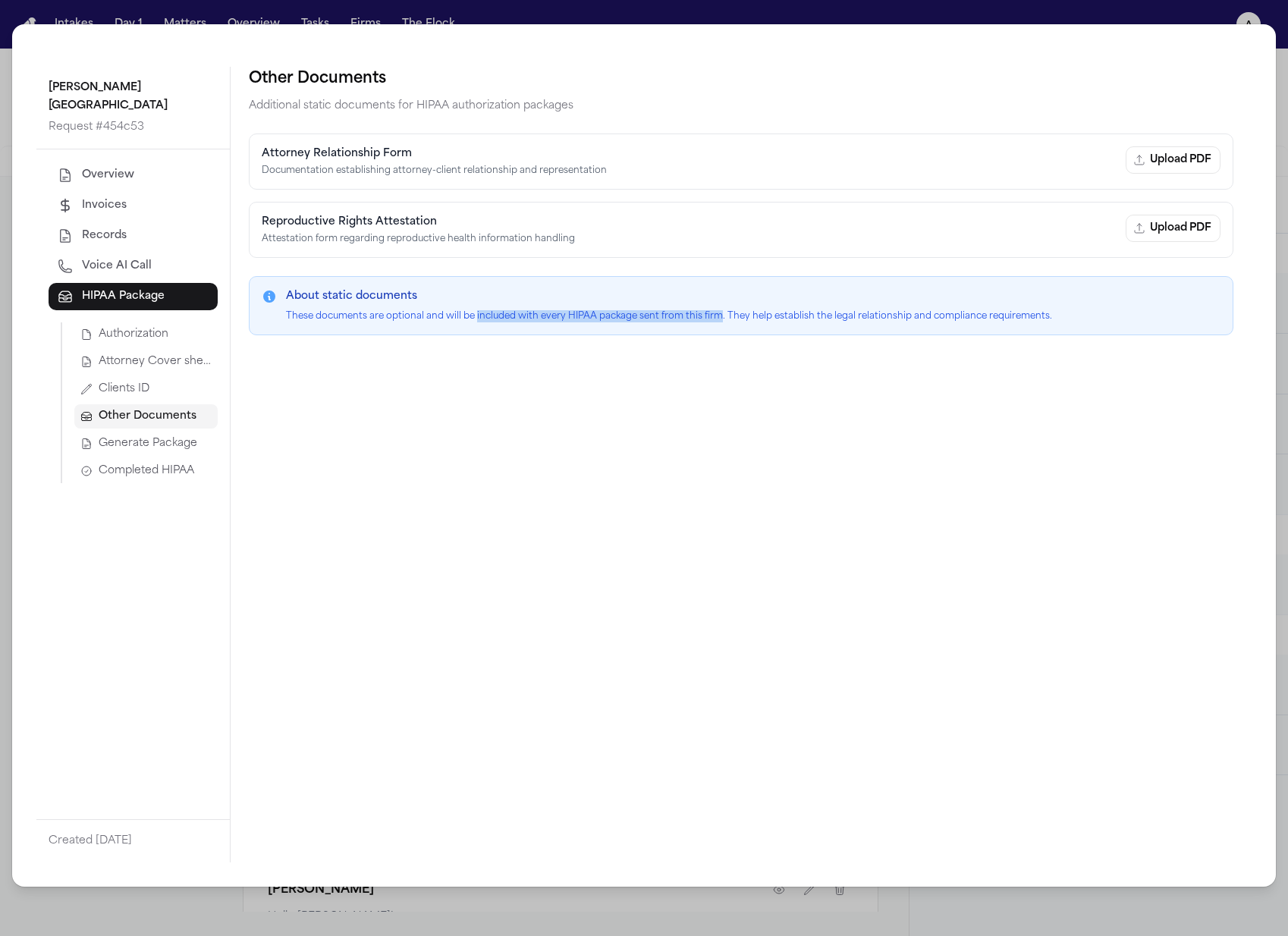
click at [145, 381] on span "Clients ID" at bounding box center [124, 389] width 51 height 15
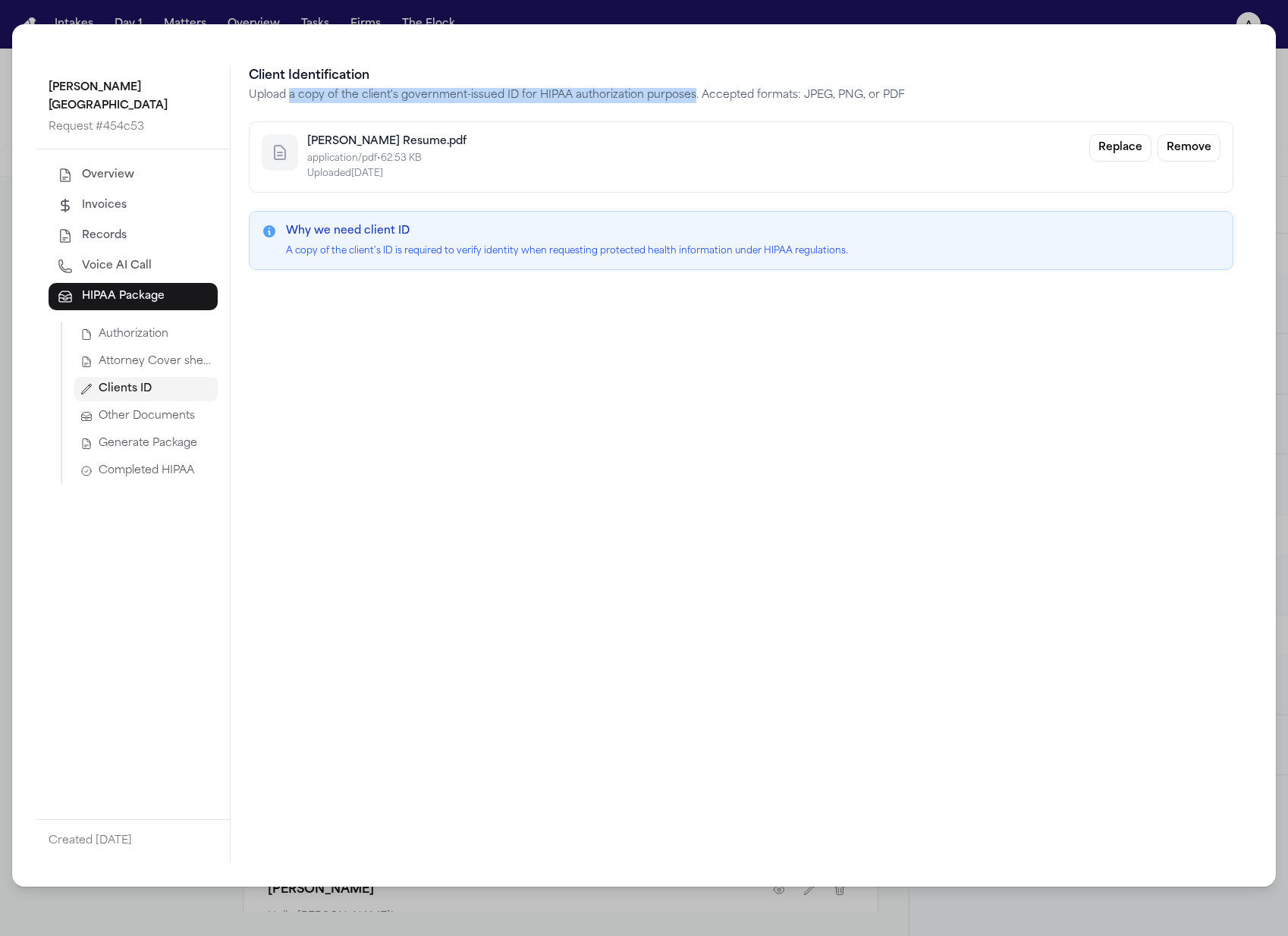
drag, startPoint x: 287, startPoint y: 100, endPoint x: 691, endPoint y: 97, distance: 404.0
click at [691, 97] on p "Upload a copy of the client's government-issued ID for HIPAA authorization purp…" at bounding box center [741, 96] width 984 height 15
copy p "a copy of the client's government-issued ID for HIPAA authorization purposes"
